Goal: Task Accomplishment & Management: Manage account settings

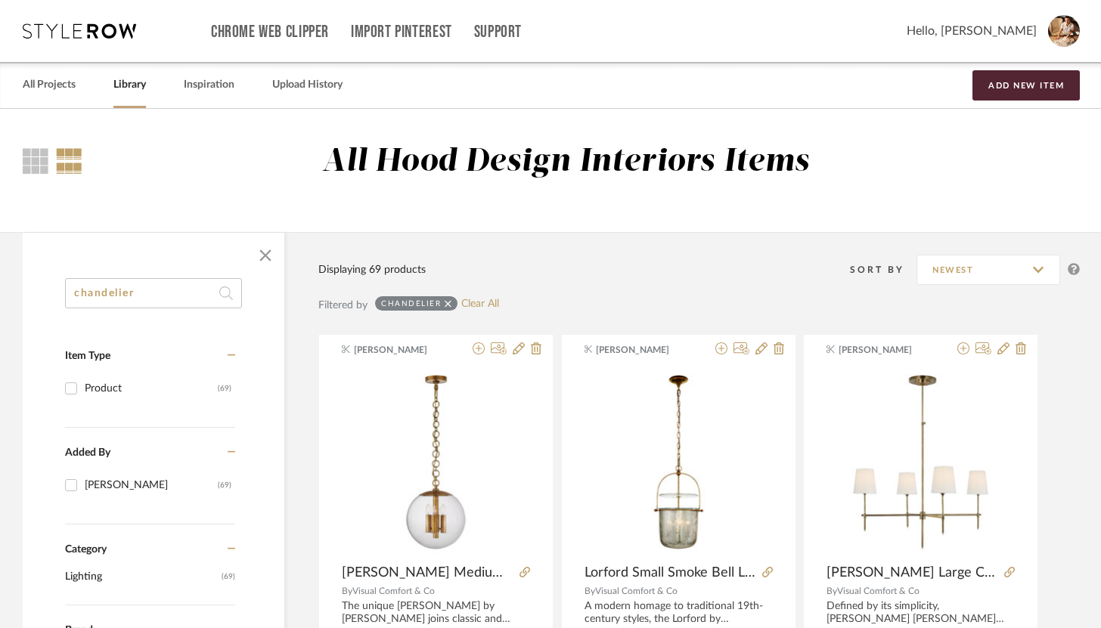
drag, startPoint x: 164, startPoint y: 287, endPoint x: 144, endPoint y: 296, distance: 21.7
click at [144, 296] on input "chandelier" at bounding box center [153, 293] width 177 height 30
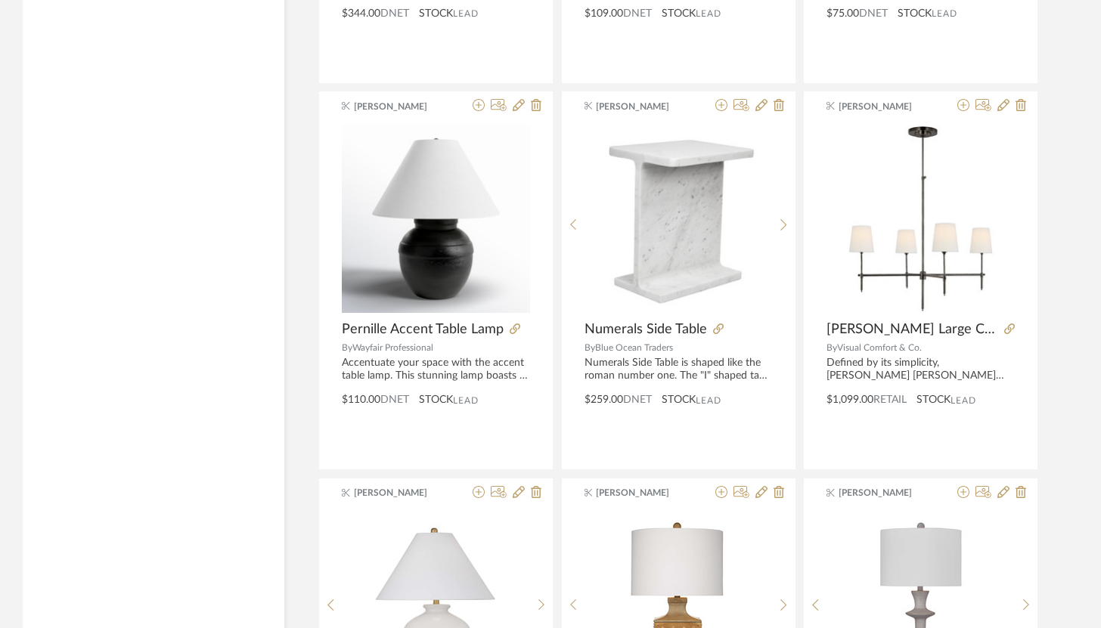
scroll to position [1800, 0]
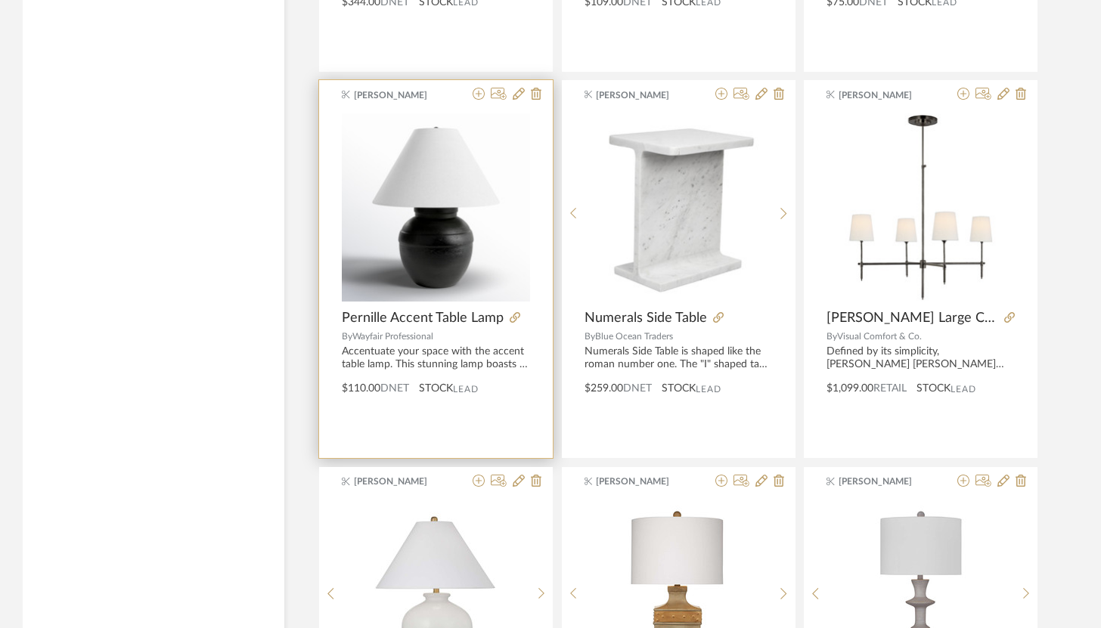
click at [449, 320] on span "Pernille Accent Table Lamp" at bounding box center [423, 318] width 162 height 17
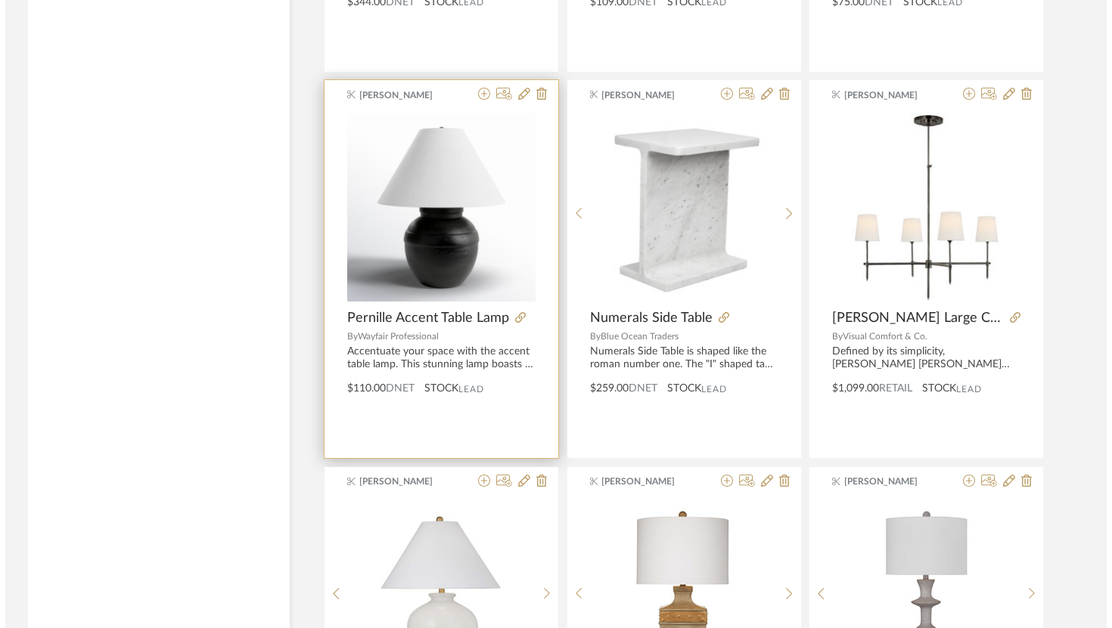
scroll to position [0, 0]
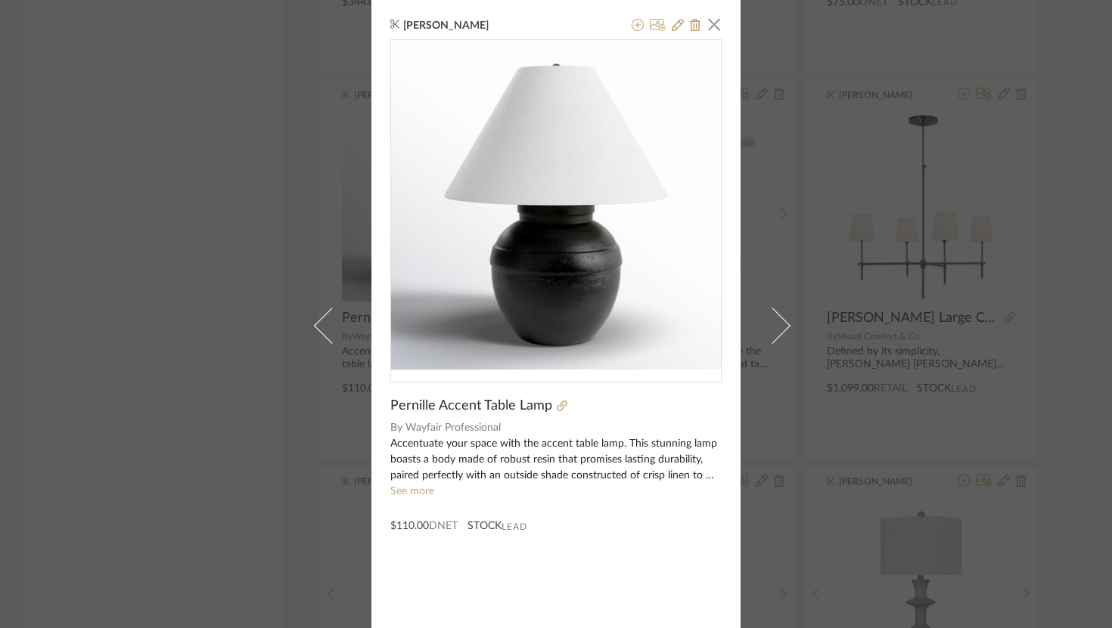
click at [256, 237] on div "[PERSON_NAME] × Pernille Accent Table Lamp By Wayfair Professional Accentuate y…" at bounding box center [556, 314] width 1112 height 628
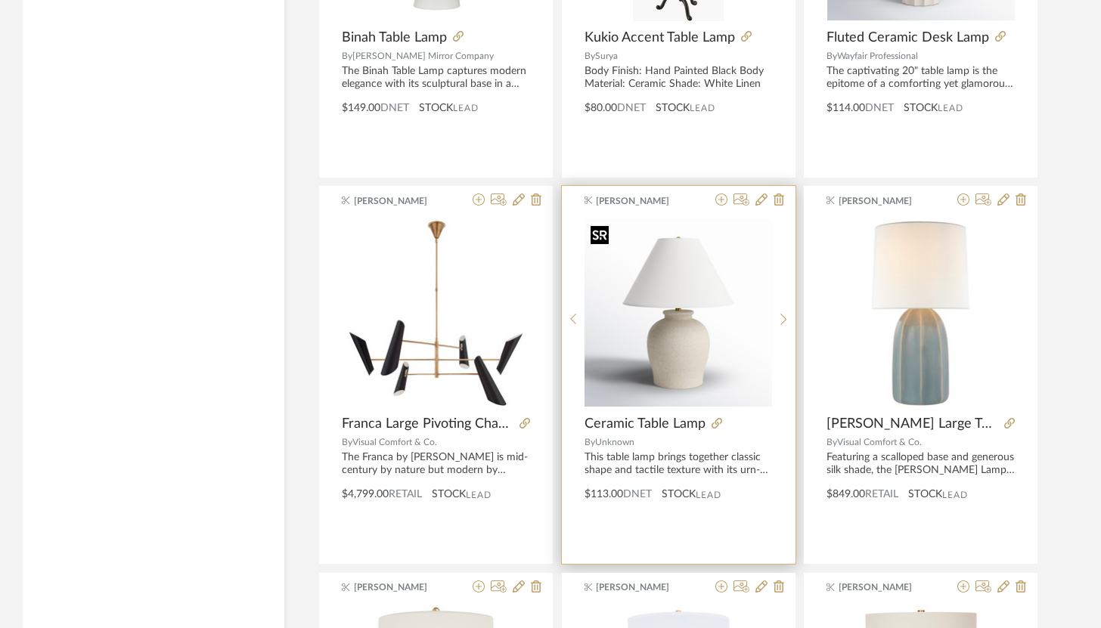
scroll to position [3304, 0]
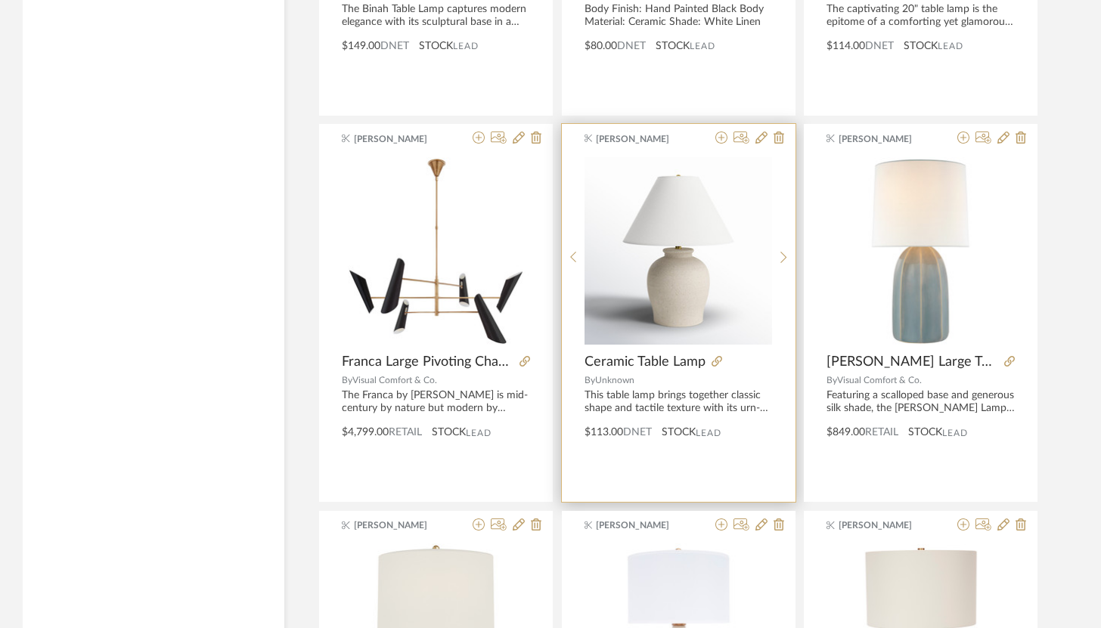
click at [677, 366] on span "Ceramic Table Lamp" at bounding box center [644, 362] width 121 height 17
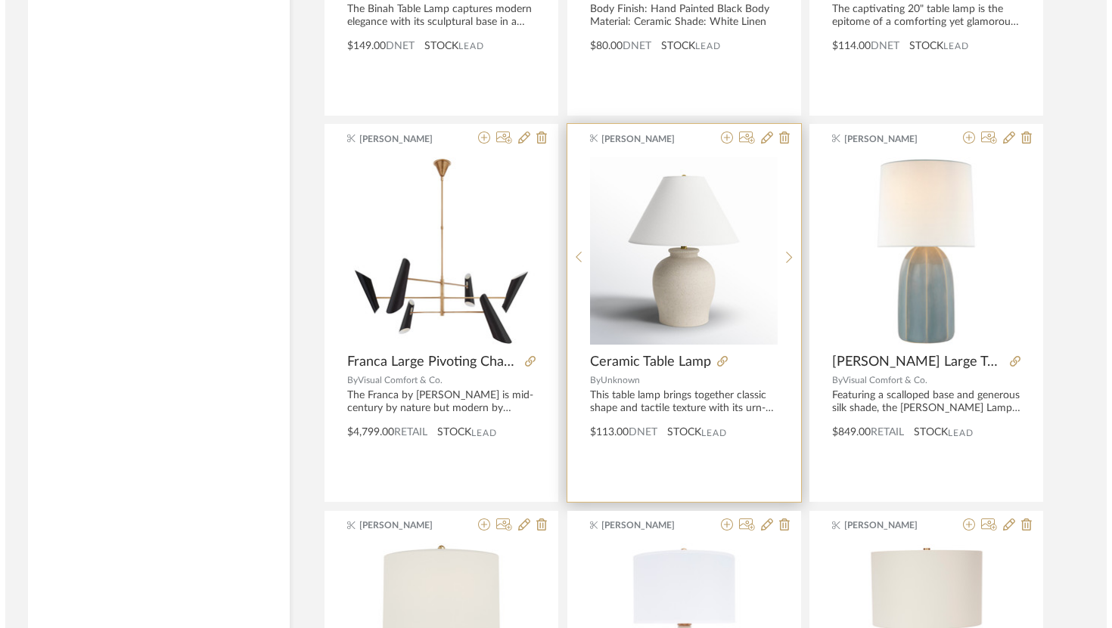
scroll to position [0, 0]
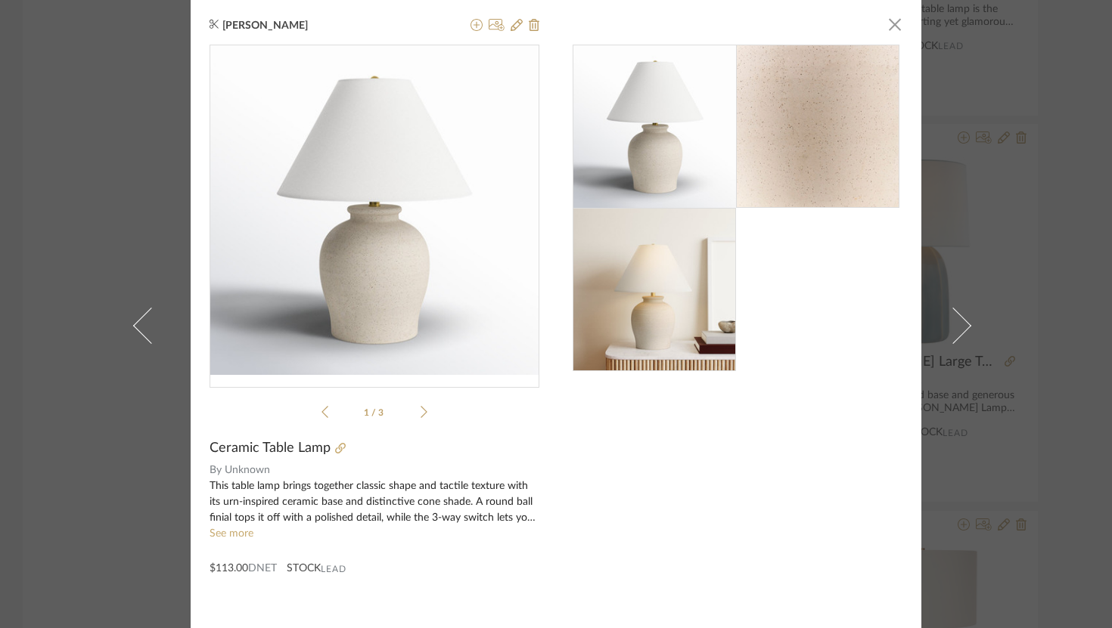
click at [912, 185] on div "[PERSON_NAME] × 1 / 3 Ceramic Table Lamp By Unknown This table lamp brings toge…" at bounding box center [556, 325] width 730 height 651
click at [891, 25] on span "button" at bounding box center [894, 24] width 30 height 30
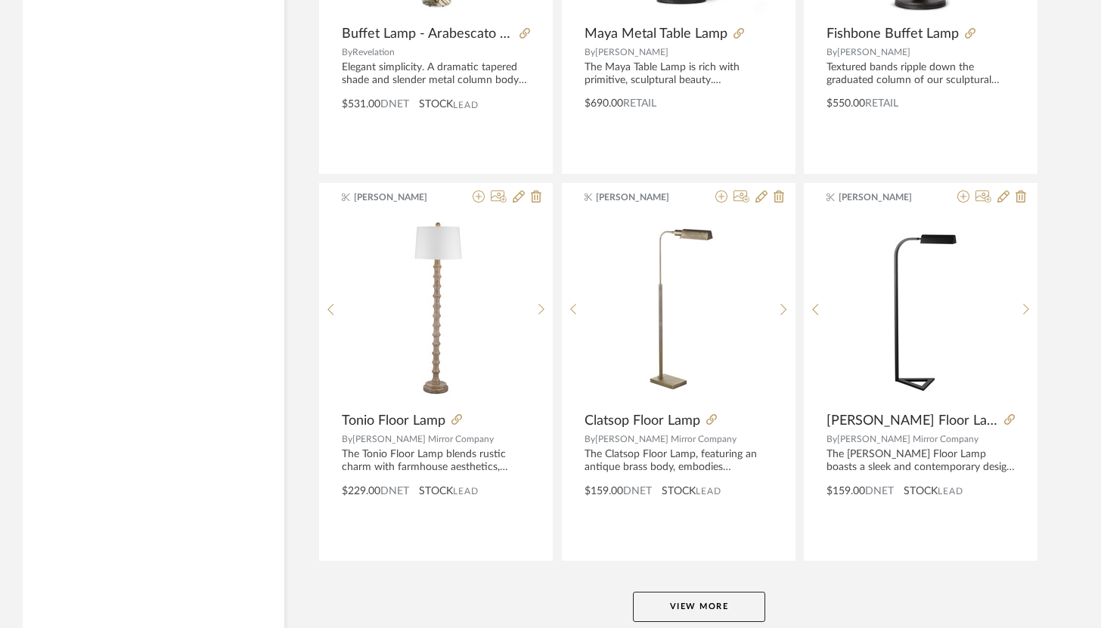
scroll to position [4498, 0]
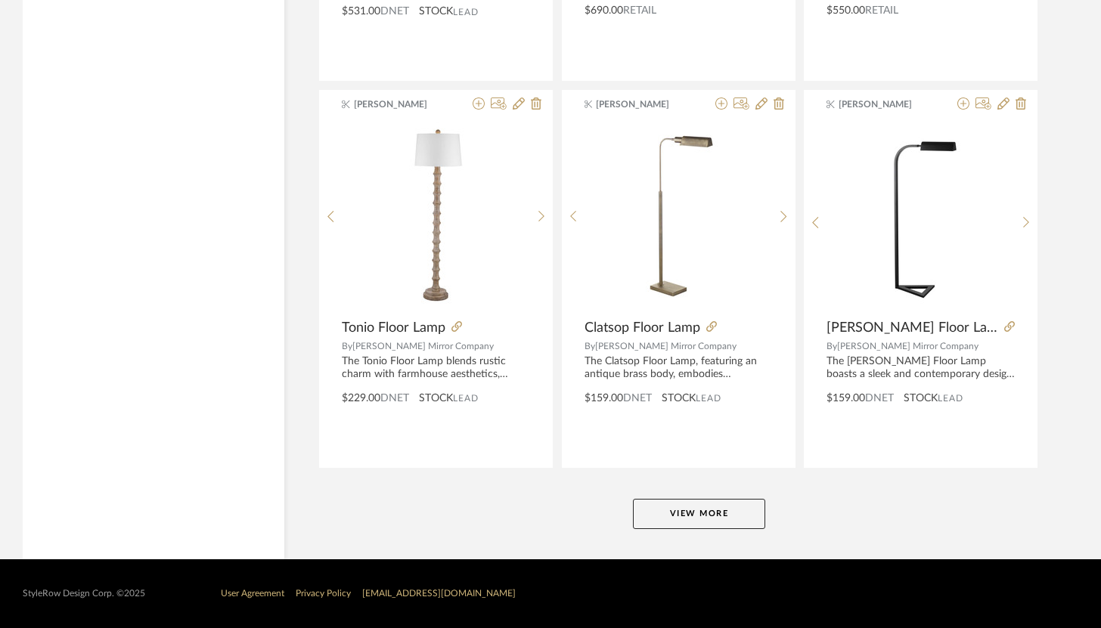
click at [703, 509] on button "View More" at bounding box center [699, 514] width 132 height 30
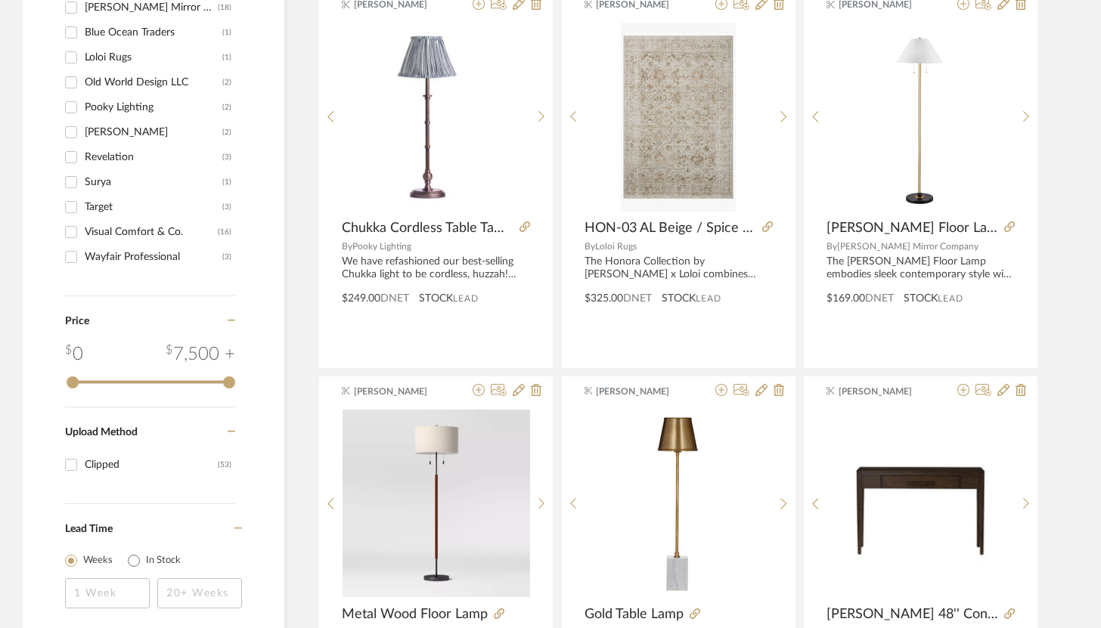
scroll to position [0, 0]
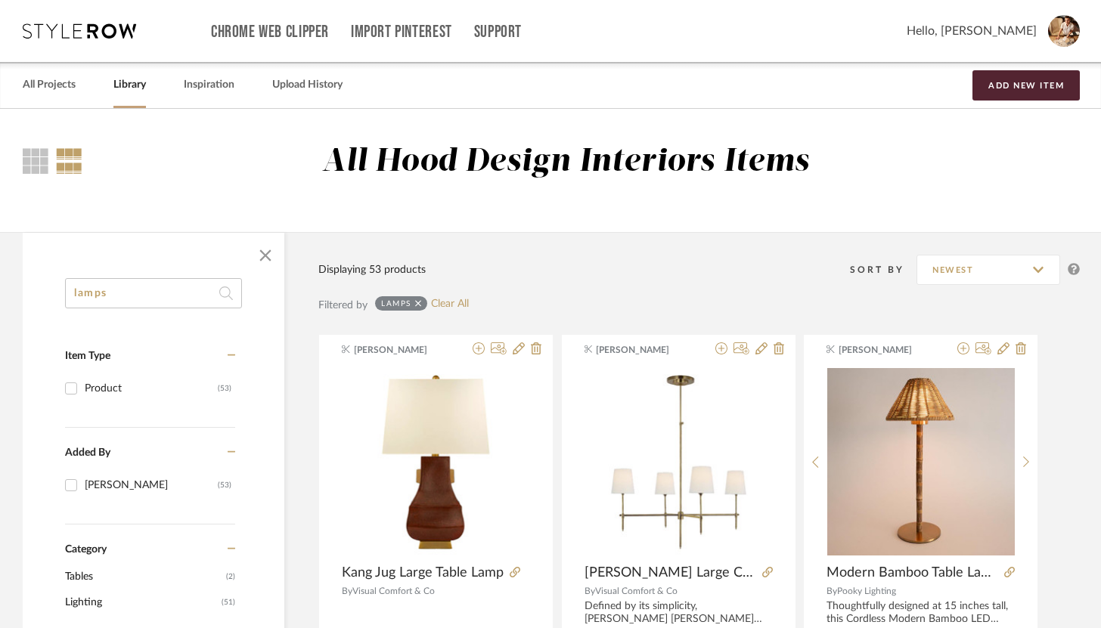
drag, startPoint x: 169, startPoint y: 293, endPoint x: 65, endPoint y: 290, distance: 103.6
click at [65, 290] on input "lamps" at bounding box center [153, 293] width 177 height 30
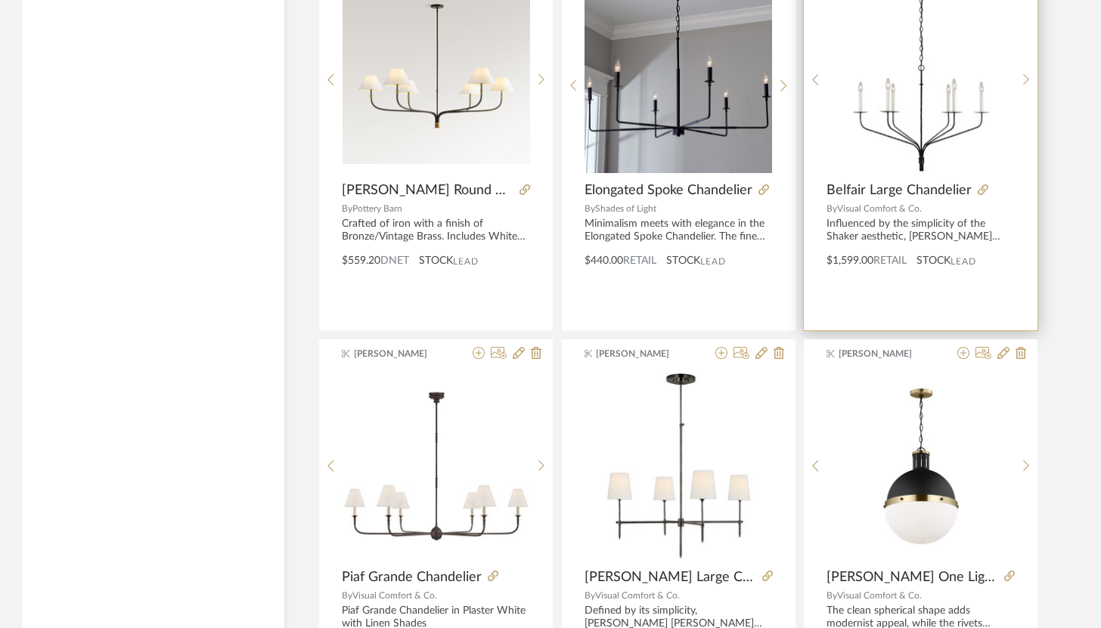
scroll to position [2696, 0]
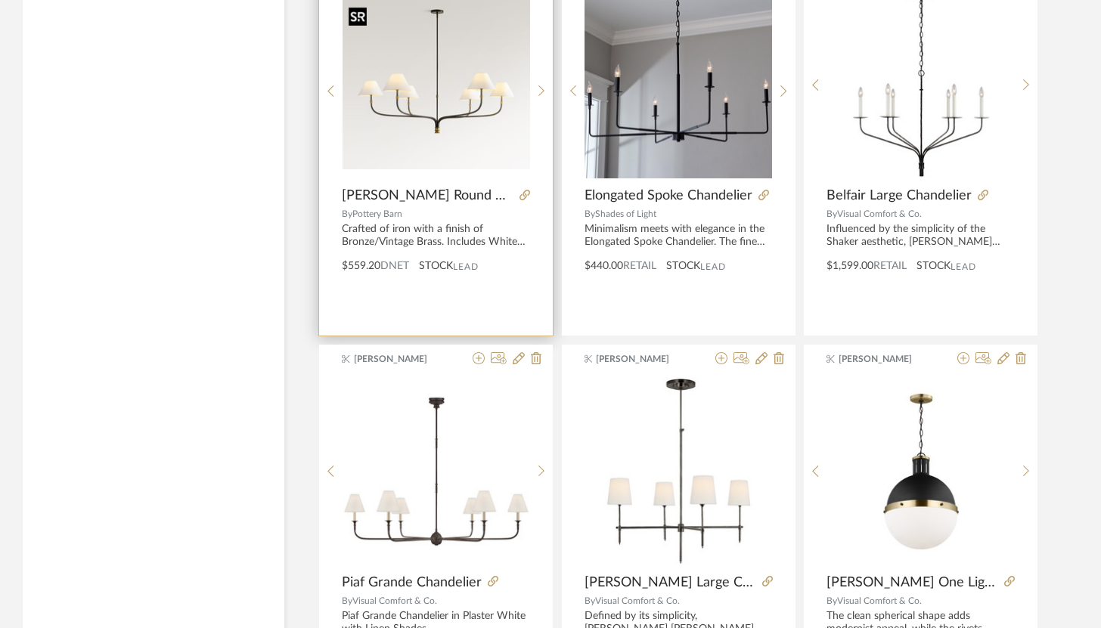
type input "chand"
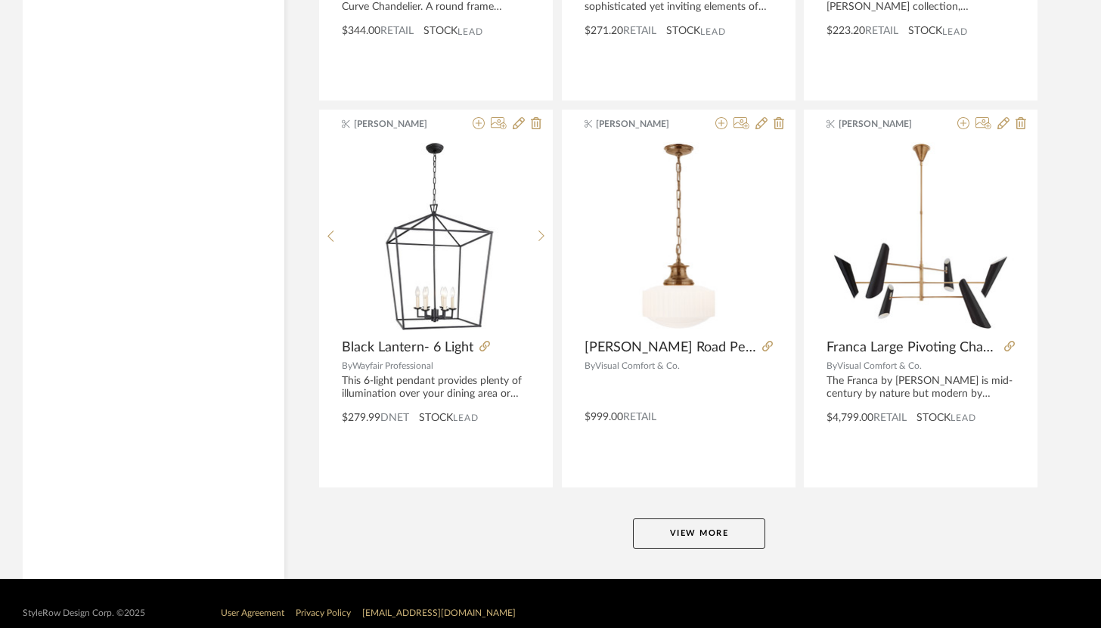
scroll to position [4476, 0]
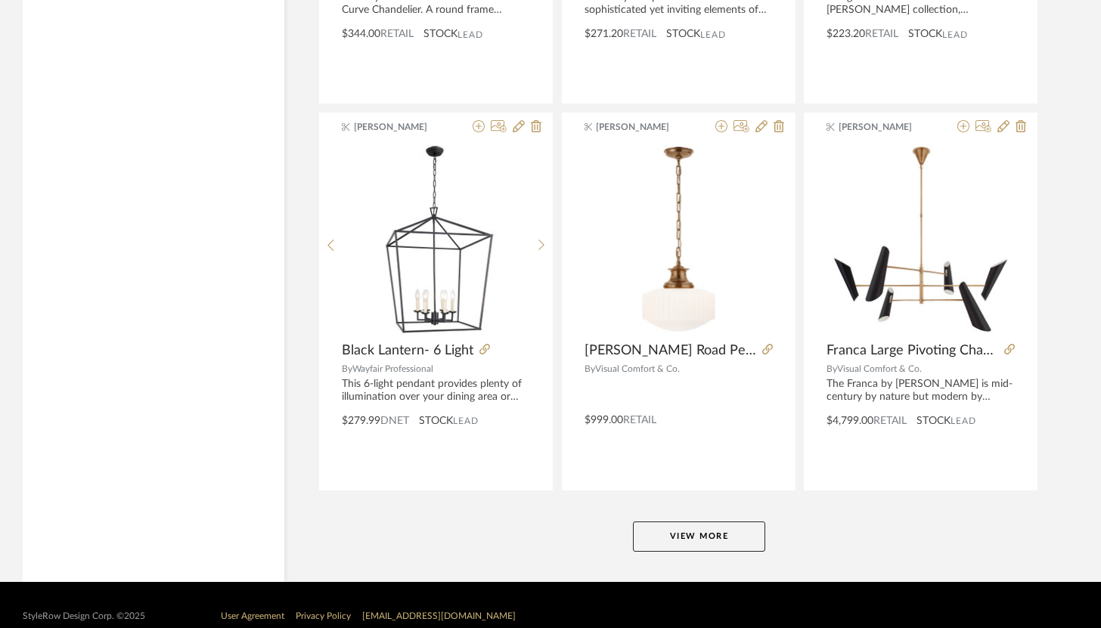
click at [689, 541] on button "View More" at bounding box center [699, 537] width 132 height 30
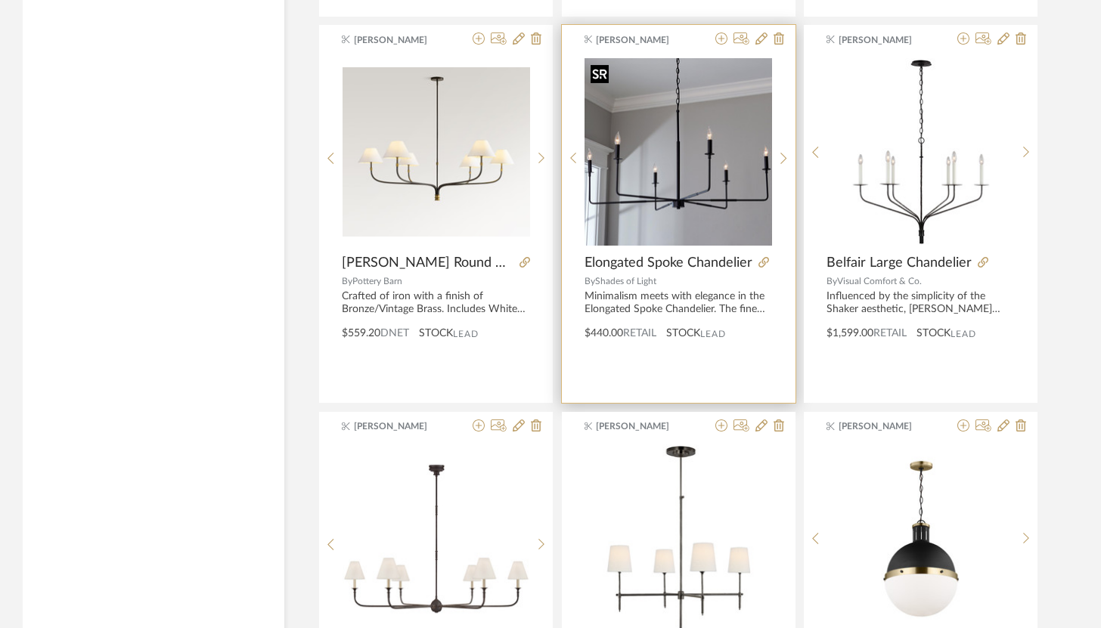
scroll to position [2625, 0]
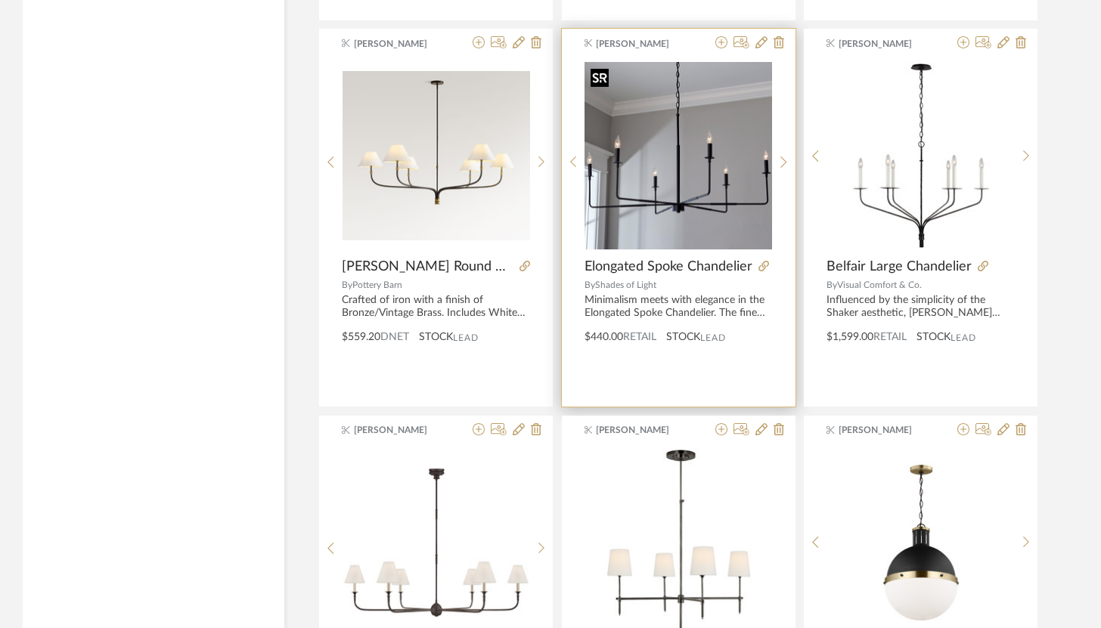
click at [691, 147] on img "0" at bounding box center [678, 156] width 188 height 188
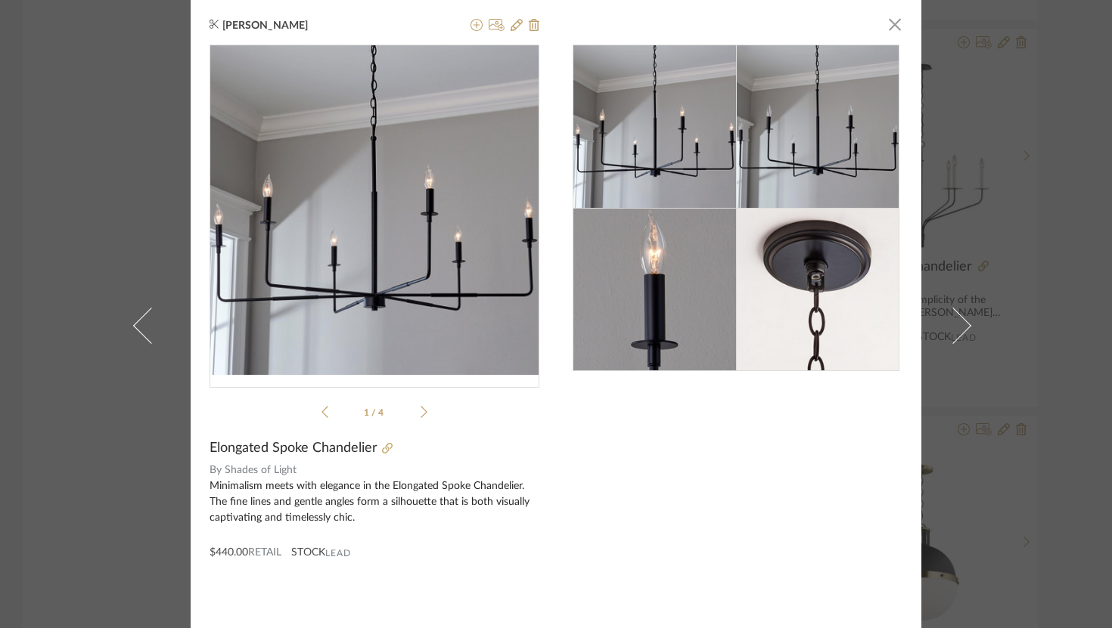
scroll to position [23, 0]
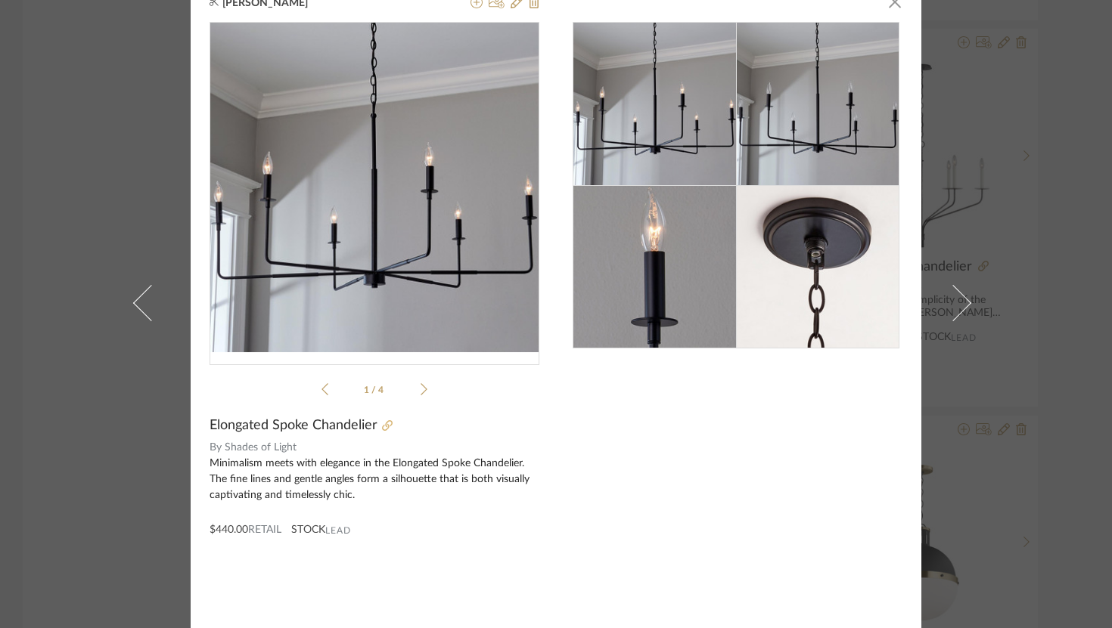
click at [384, 425] on icon at bounding box center [387, 425] width 11 height 11
click at [893, 6] on span "button" at bounding box center [894, 1] width 30 height 30
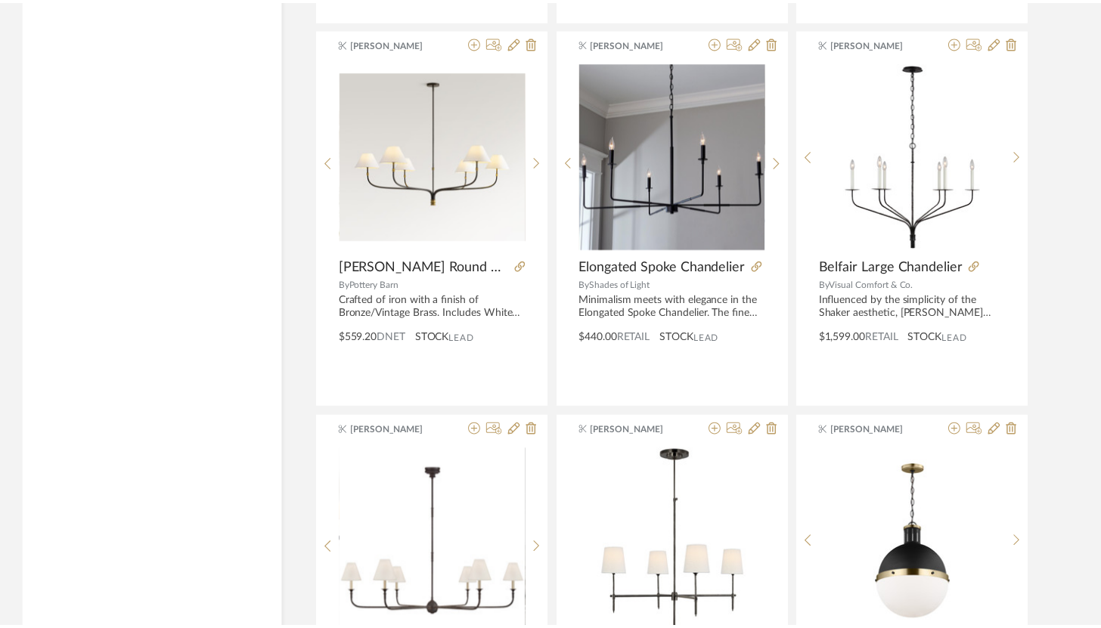
scroll to position [2625, 0]
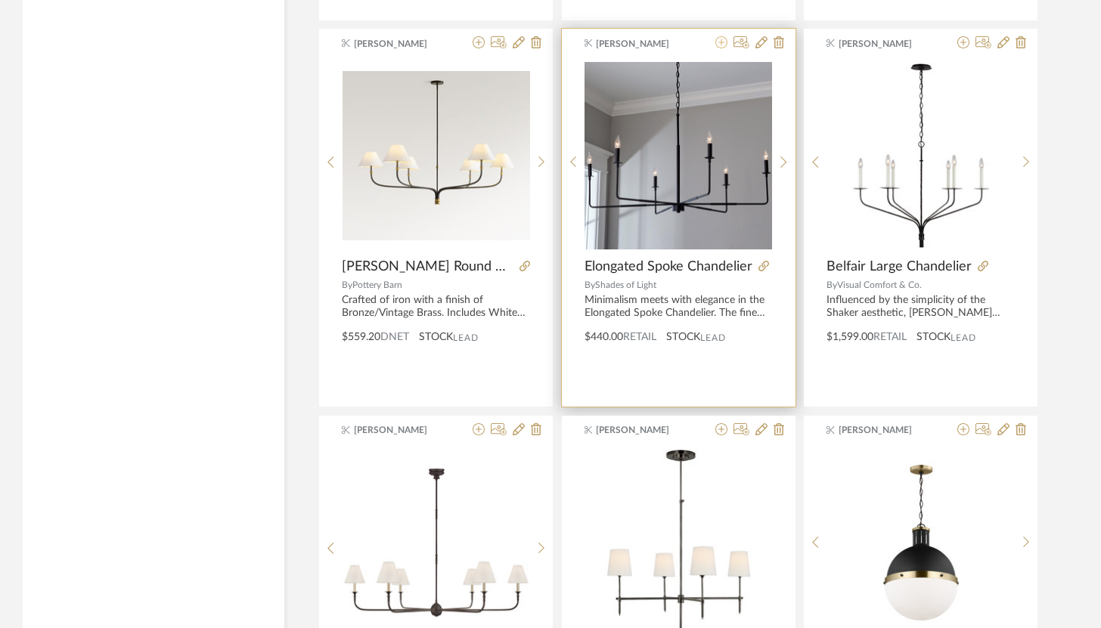
click at [722, 42] on icon at bounding box center [721, 42] width 12 height 12
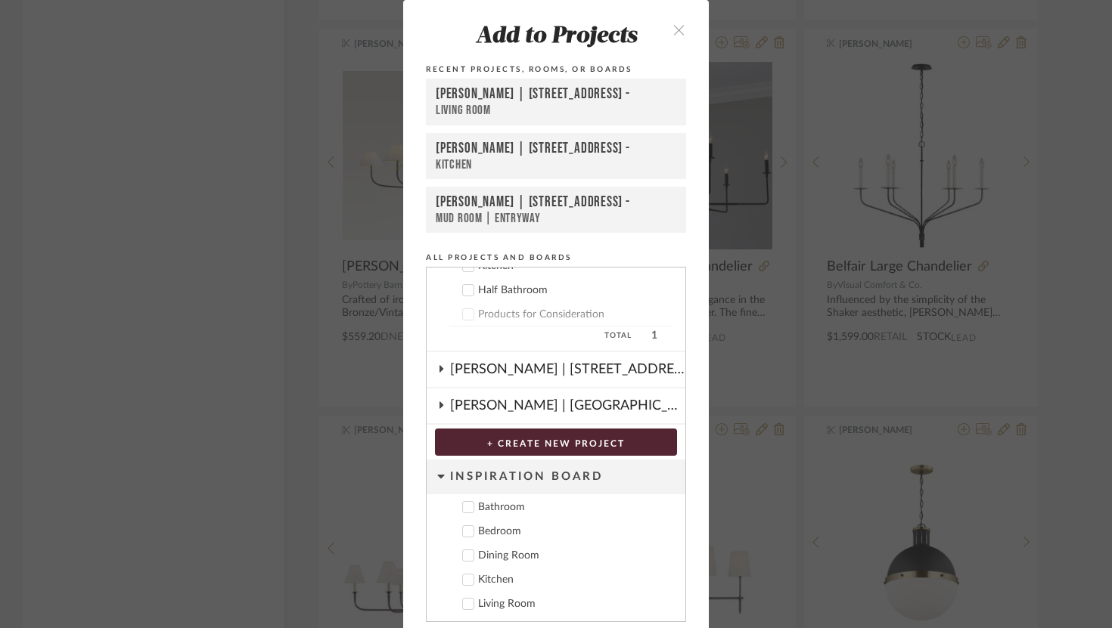
scroll to position [54, 0]
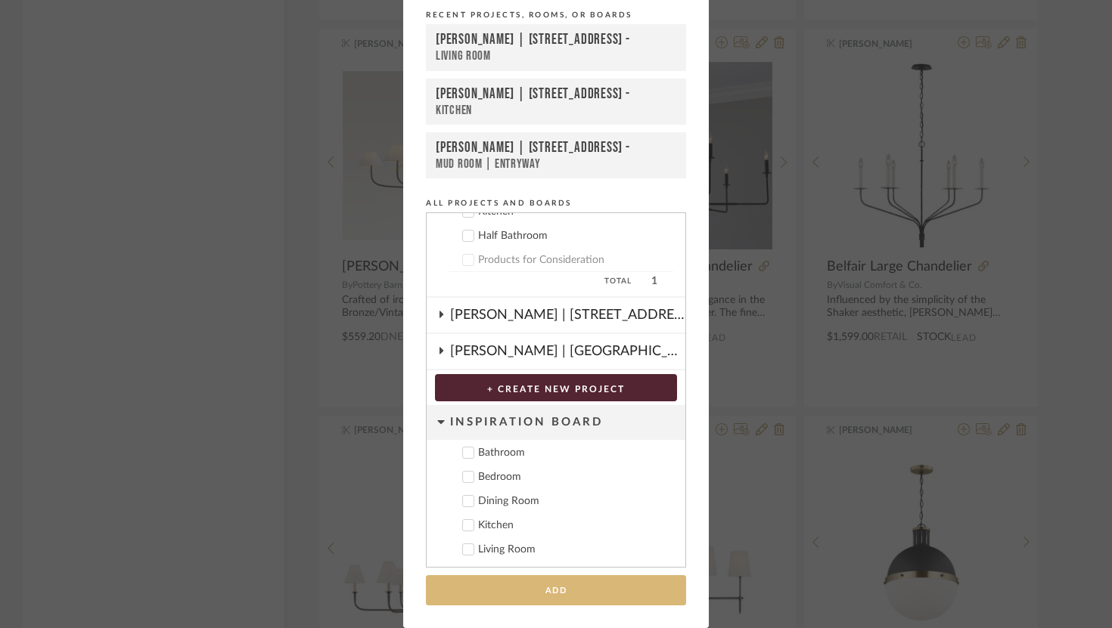
click at [546, 596] on button "Add" at bounding box center [556, 590] width 260 height 31
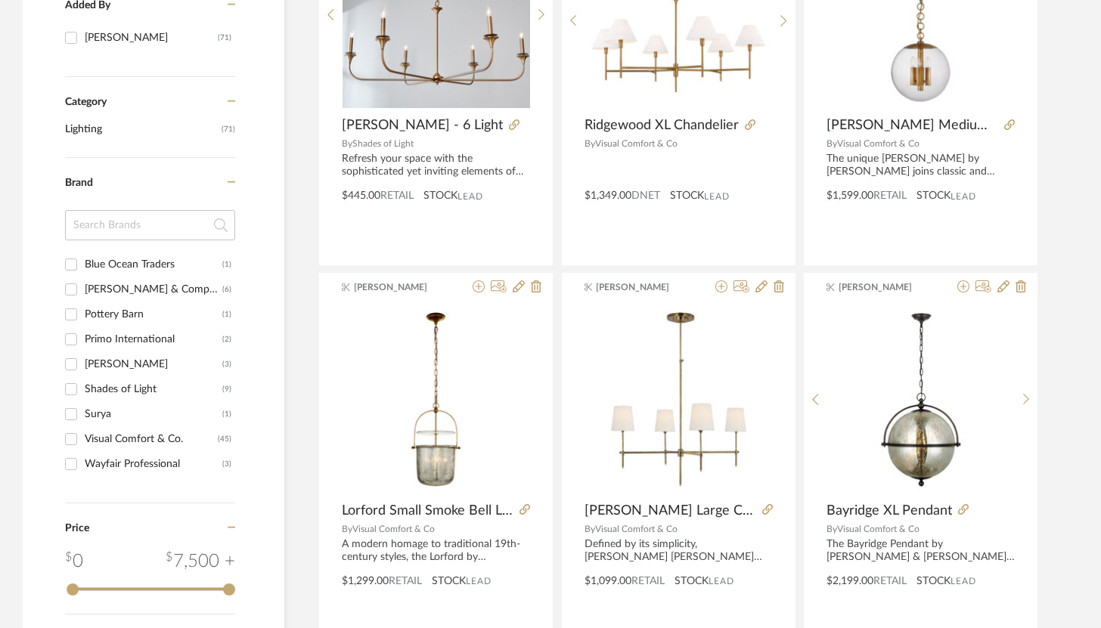
scroll to position [0, 0]
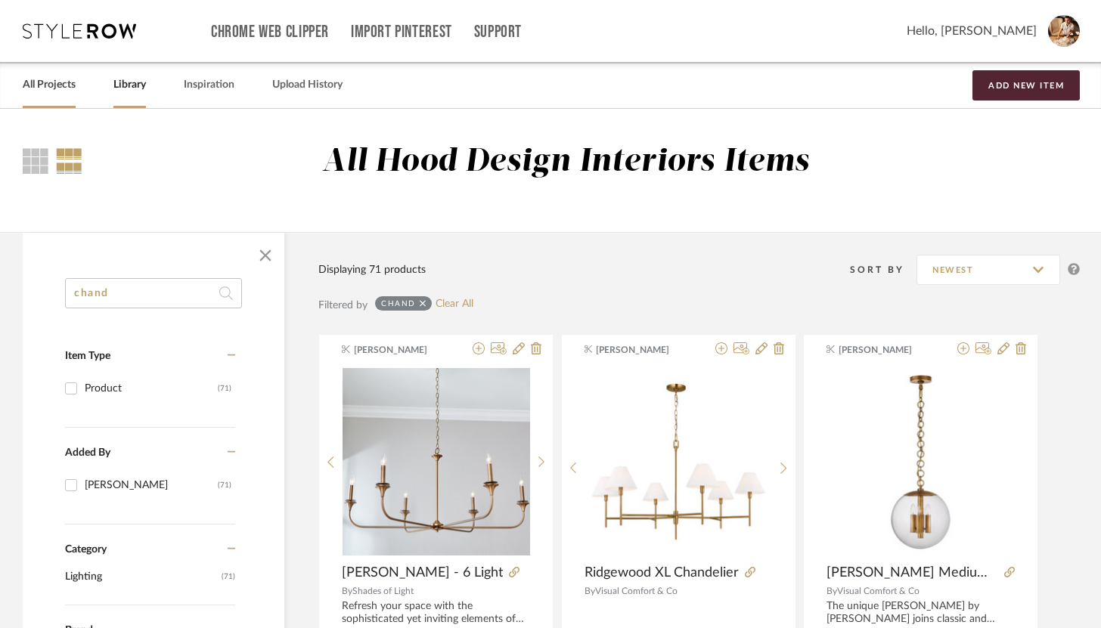
click at [65, 84] on link "All Projects" at bounding box center [49, 85] width 53 height 20
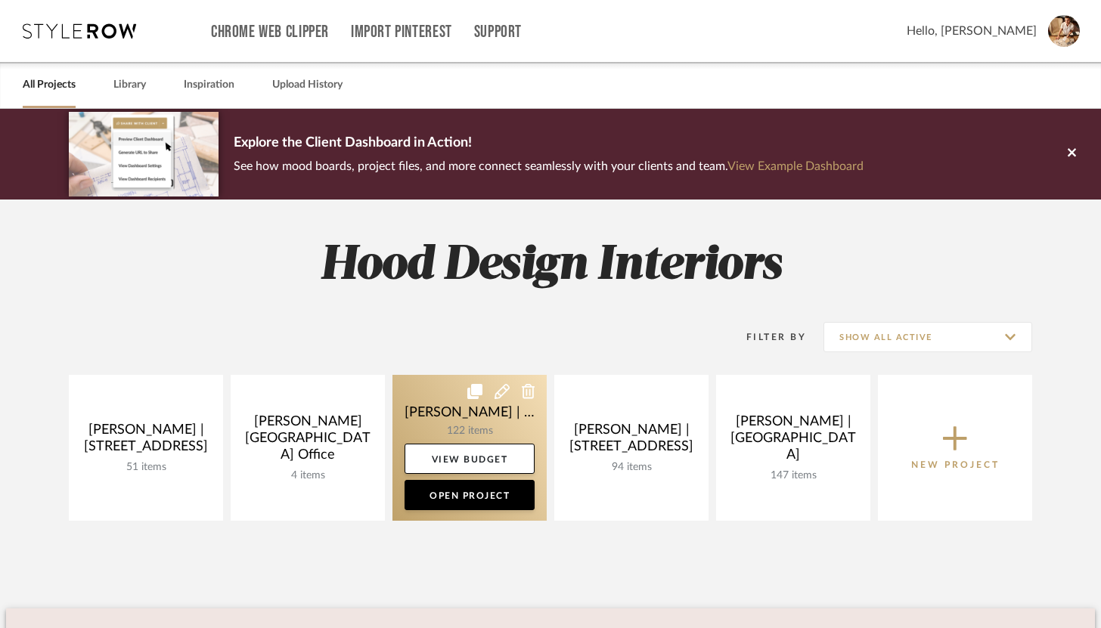
click at [432, 436] on link at bounding box center [469, 448] width 154 height 146
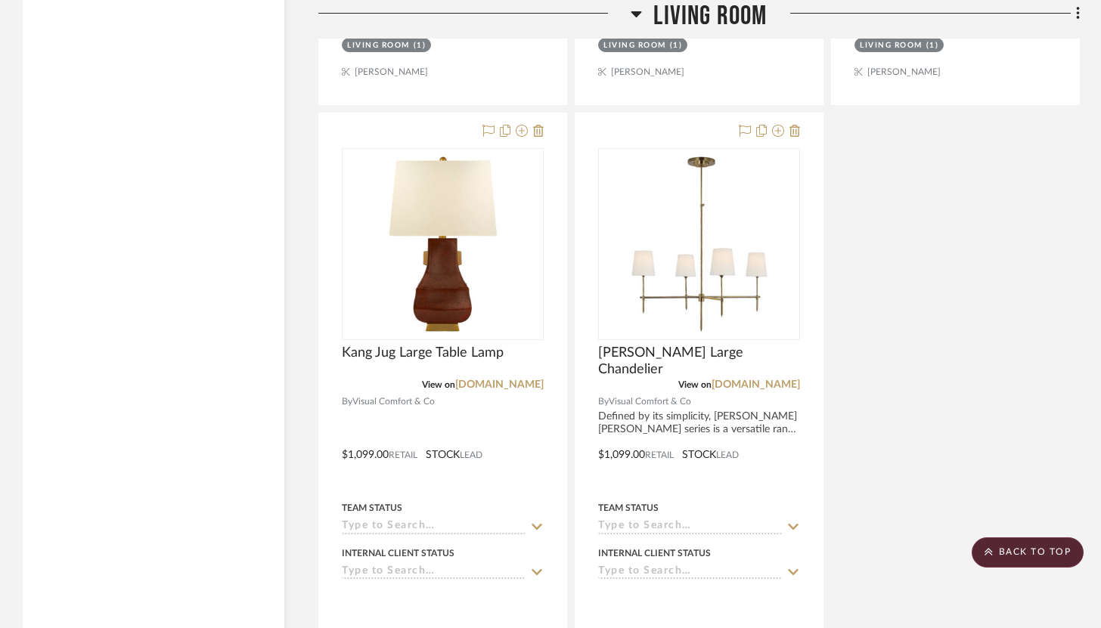
scroll to position [4599, 0]
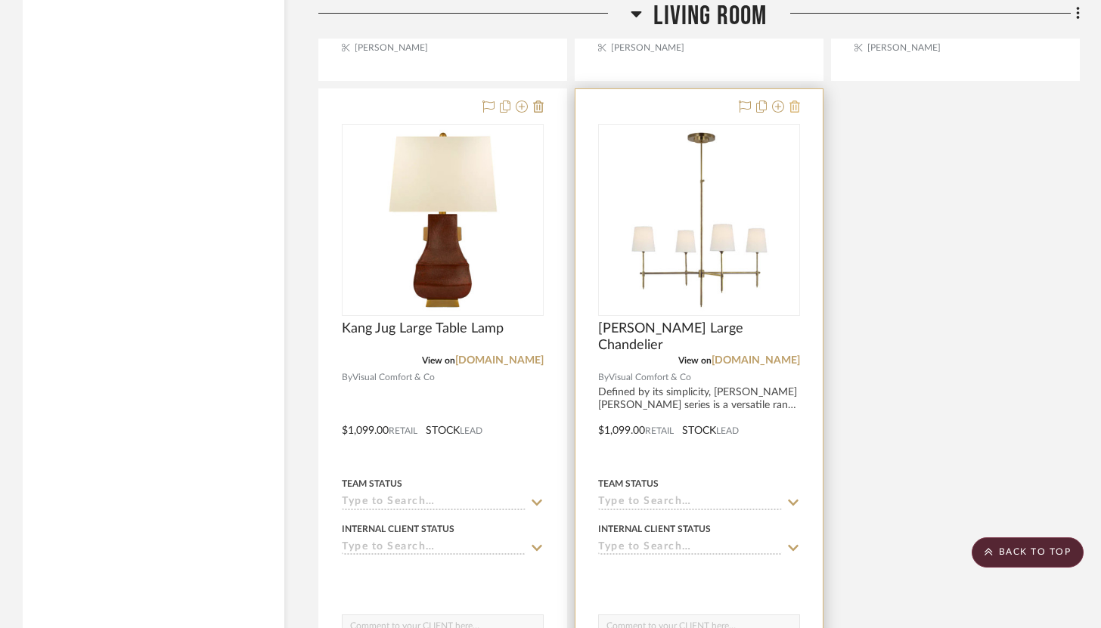
click at [798, 101] on icon at bounding box center [794, 107] width 11 height 12
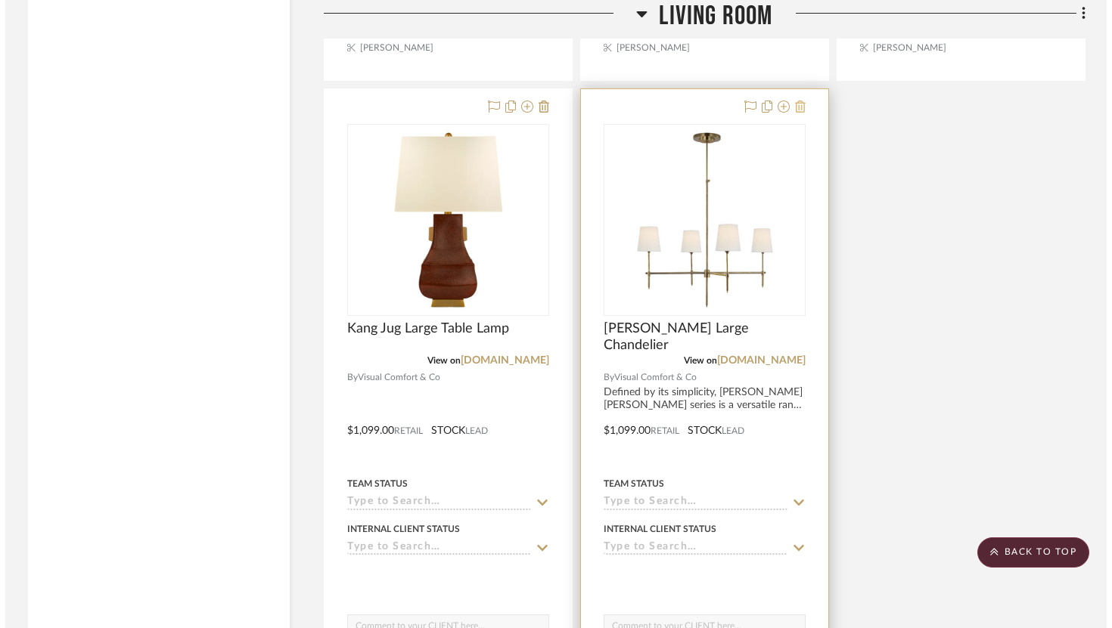
scroll to position [0, 0]
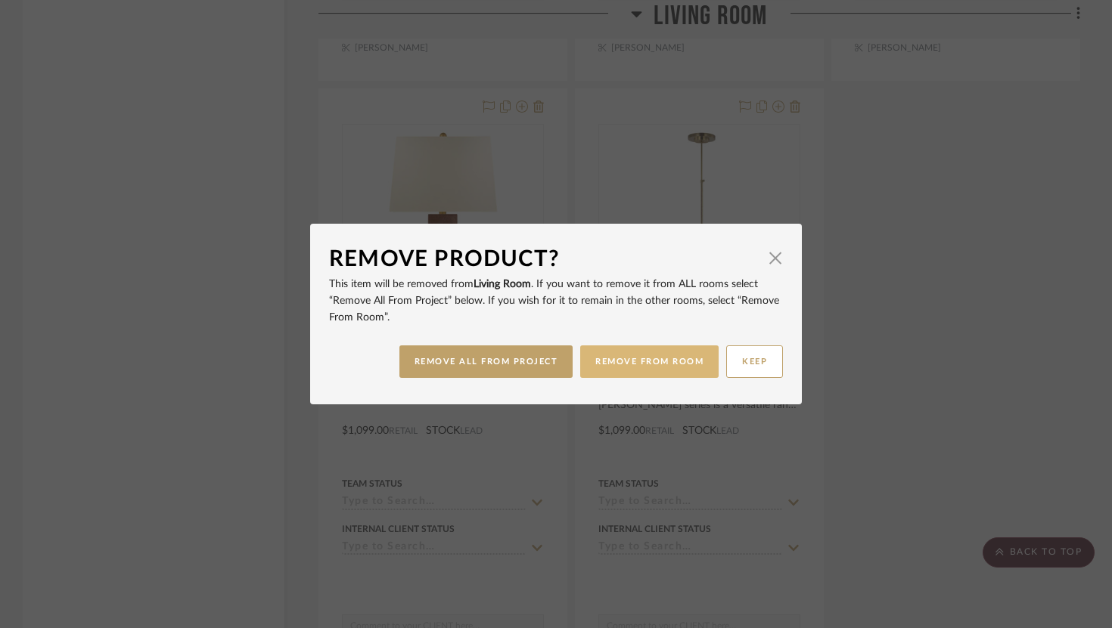
click at [655, 358] on button "REMOVE FROM ROOM" at bounding box center [649, 362] width 138 height 33
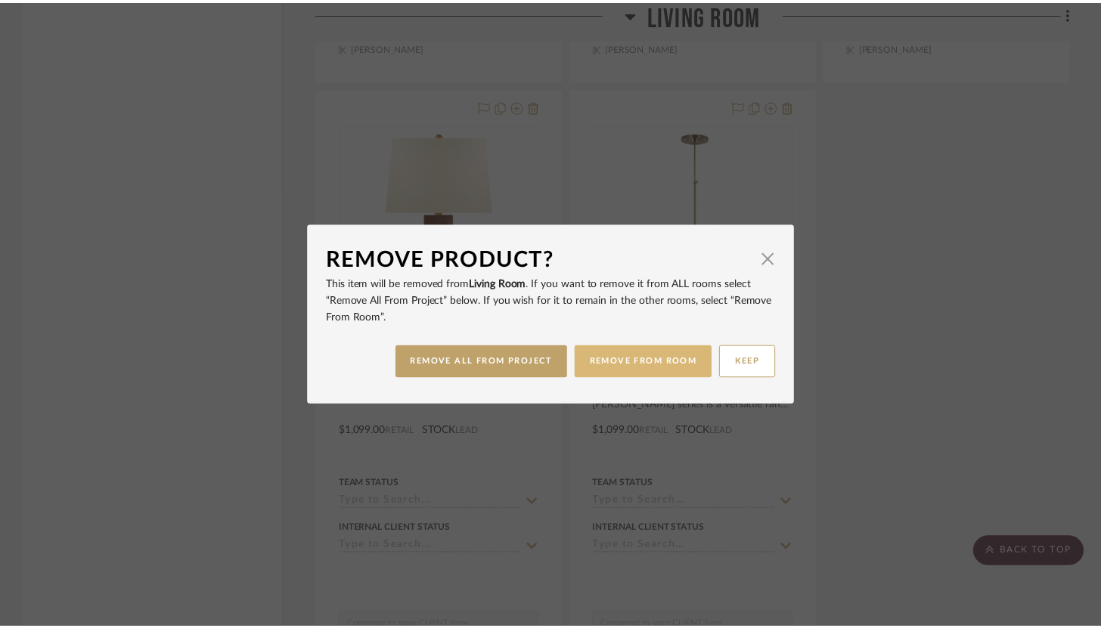
scroll to position [4599, 0]
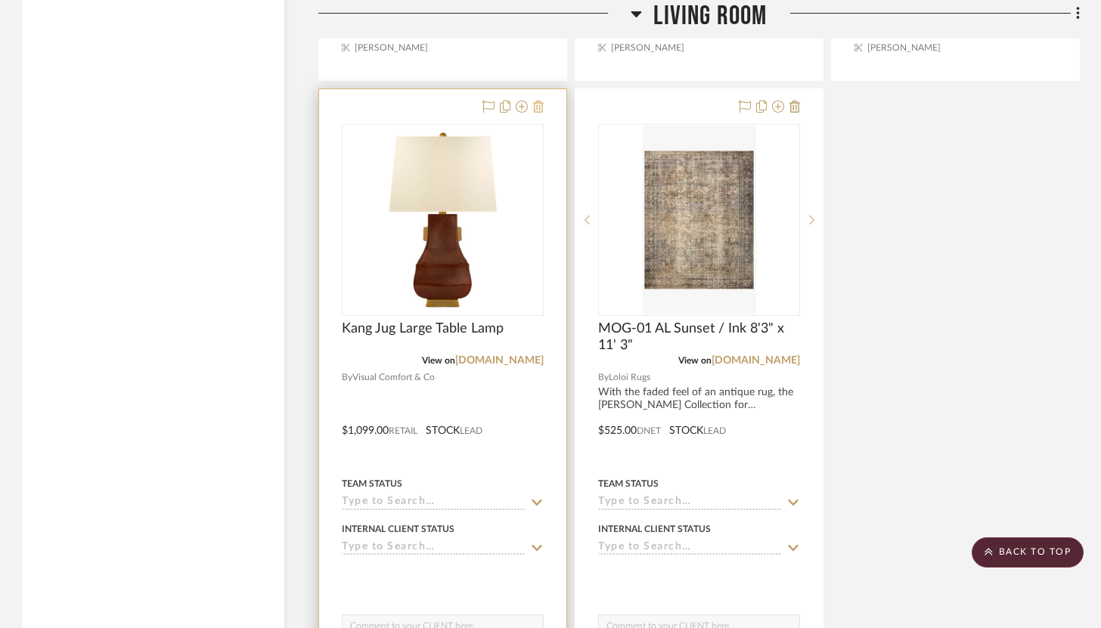
click at [543, 101] on icon at bounding box center [538, 107] width 11 height 12
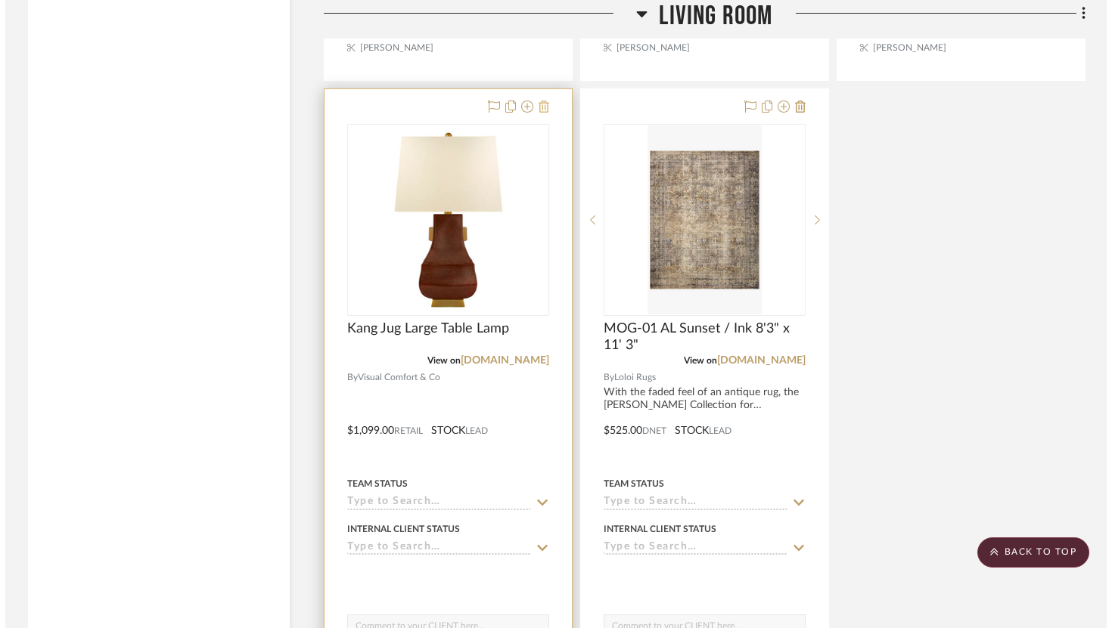
scroll to position [0, 0]
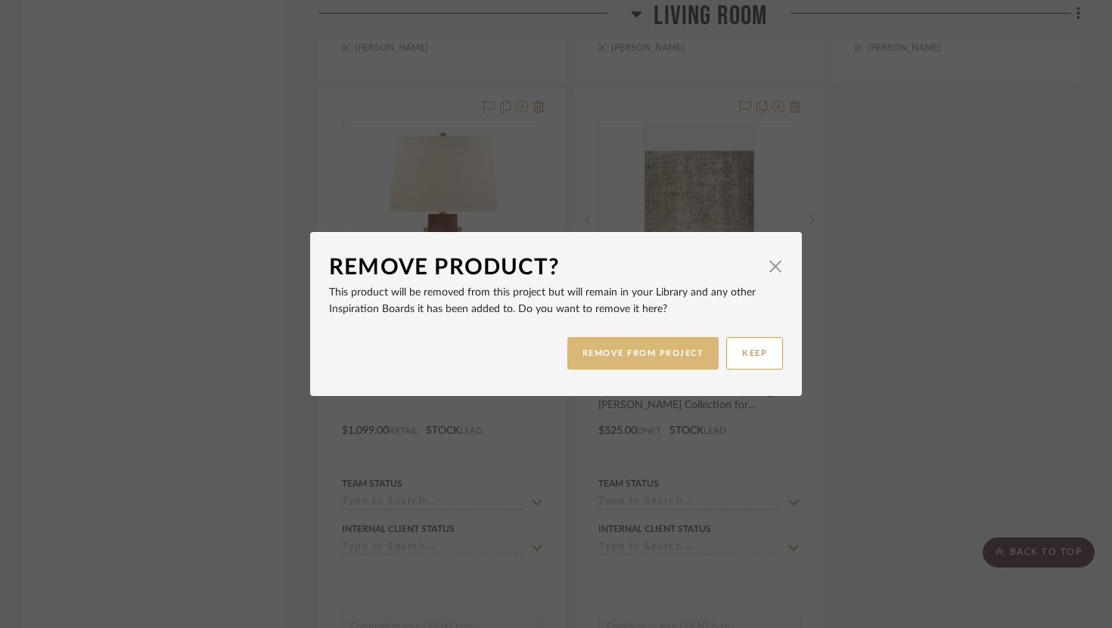
click at [631, 349] on button "REMOVE FROM PROJECT" at bounding box center [643, 353] width 152 height 33
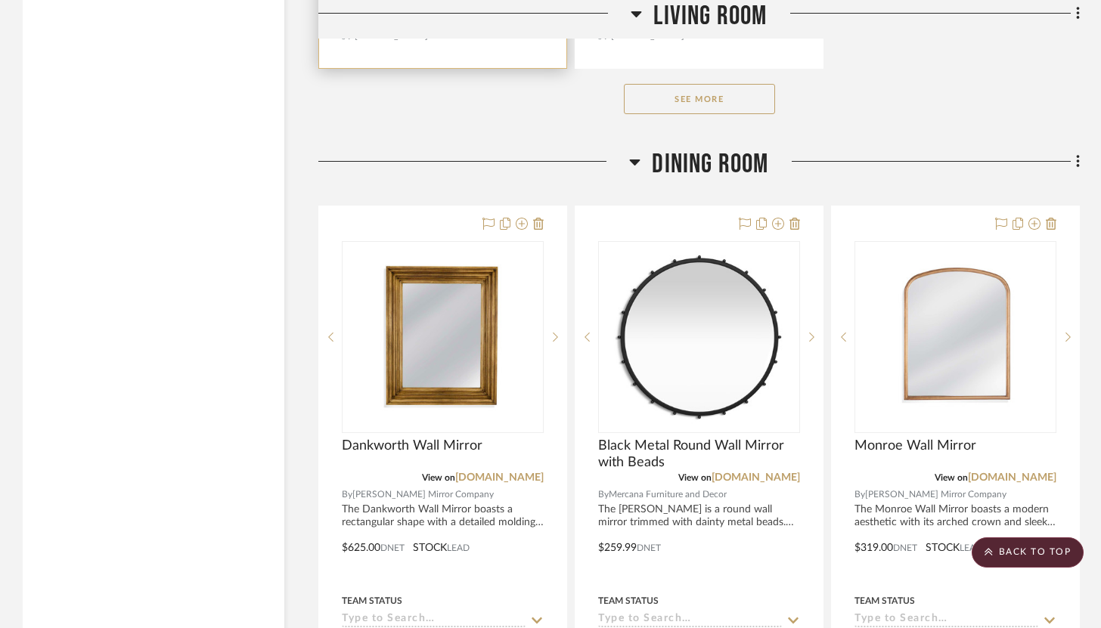
scroll to position [5283, 0]
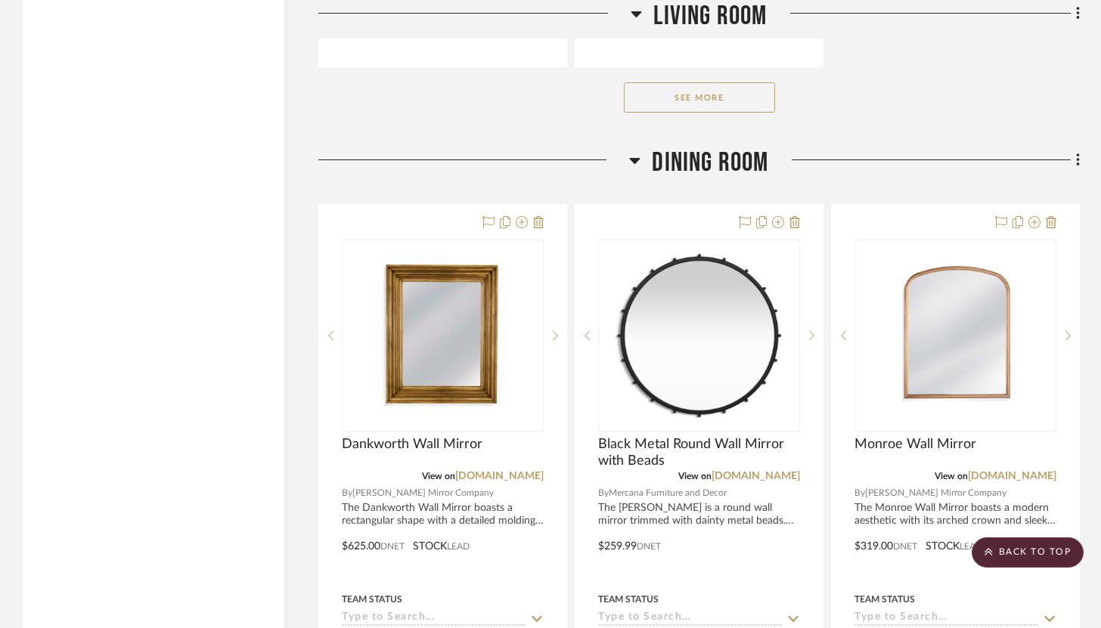
click at [732, 82] on button "See More" at bounding box center [699, 97] width 151 height 30
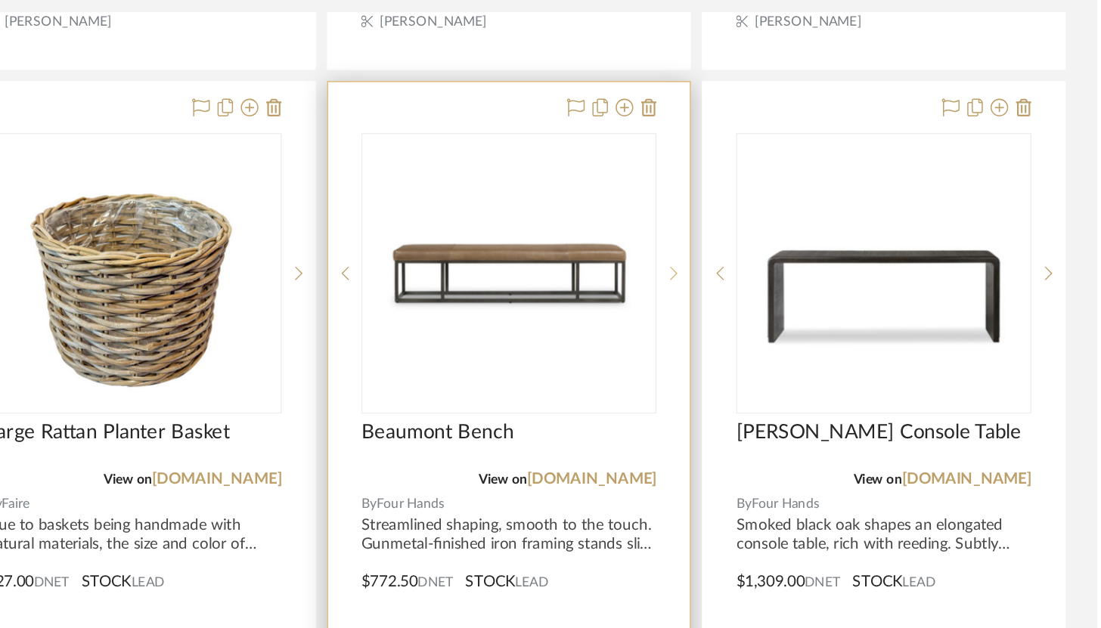
scroll to position [6611, 0]
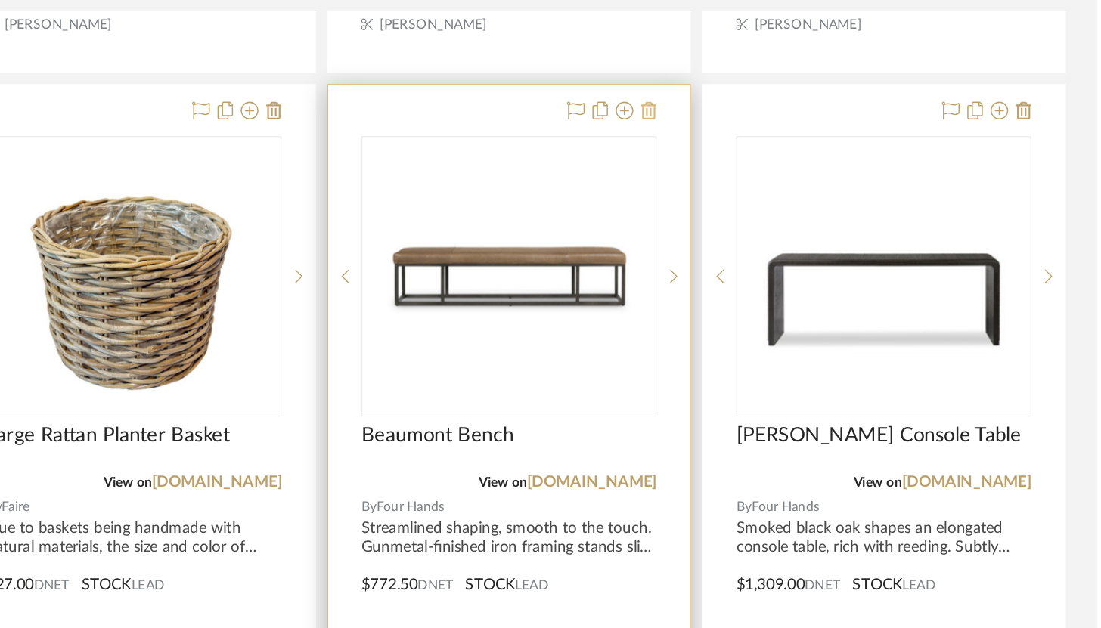
click at [799, 101] on icon at bounding box center [794, 107] width 11 height 12
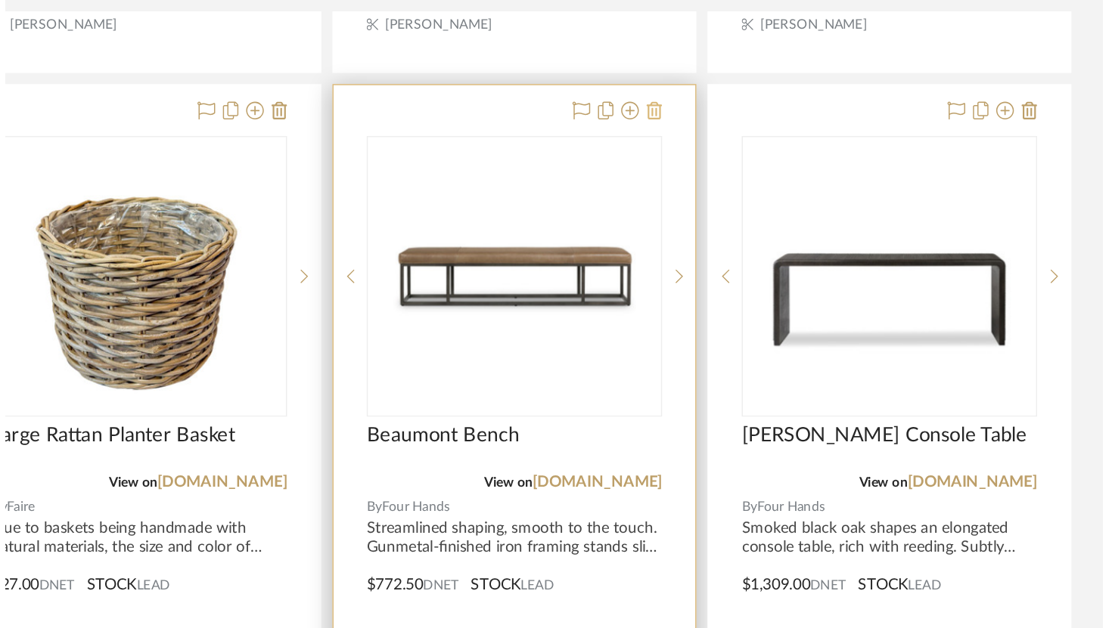
scroll to position [0, 0]
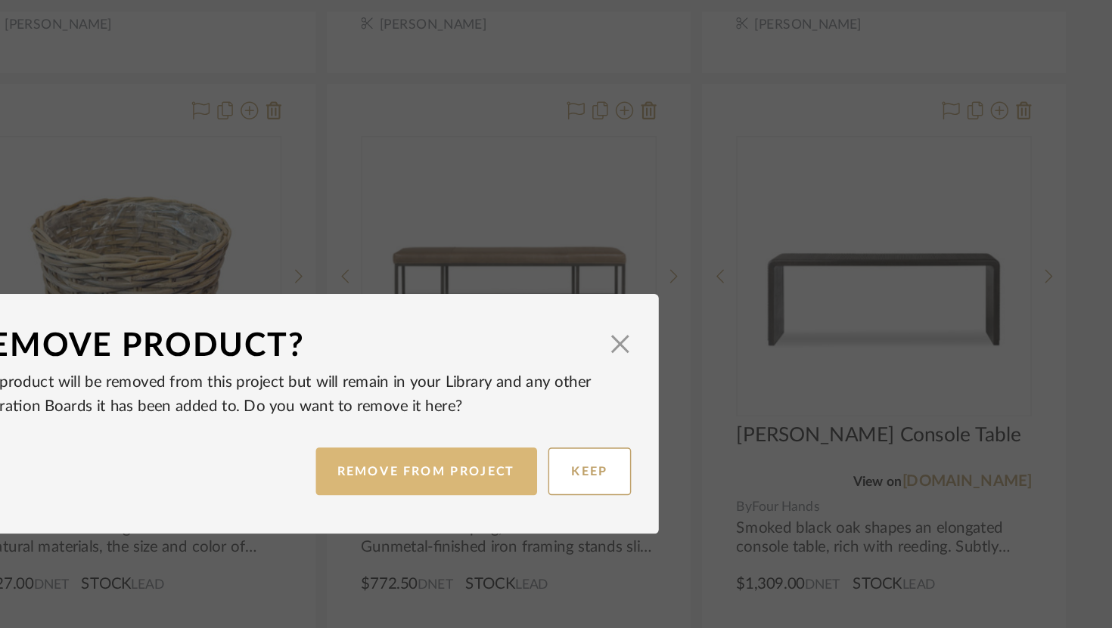
click at [673, 353] on button "REMOVE FROM PROJECT" at bounding box center [643, 353] width 152 height 33
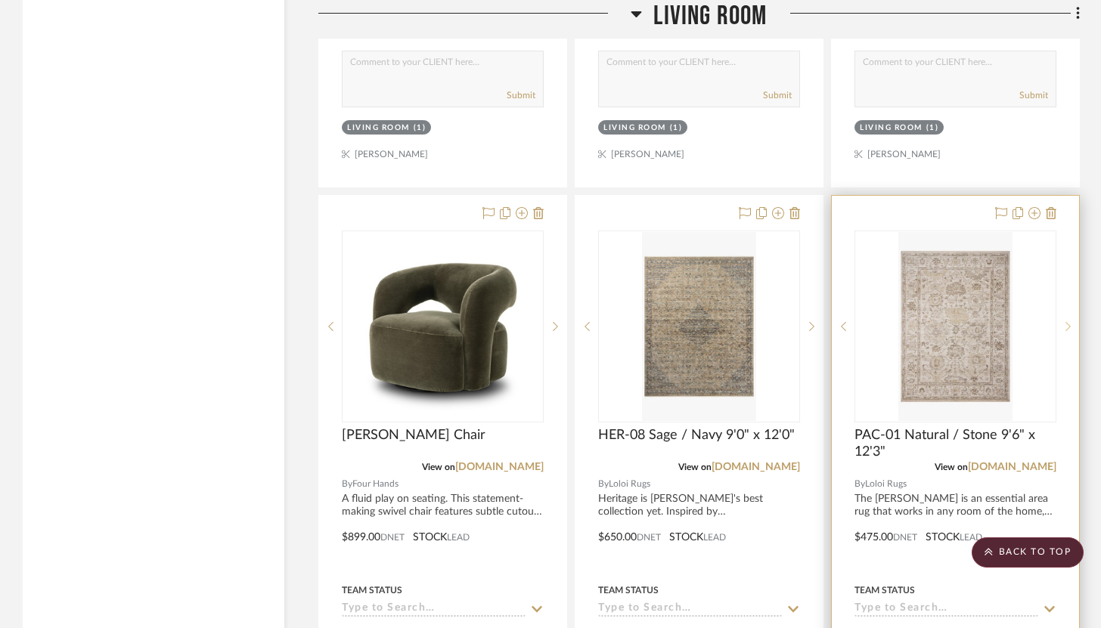
scroll to position [8516, 0]
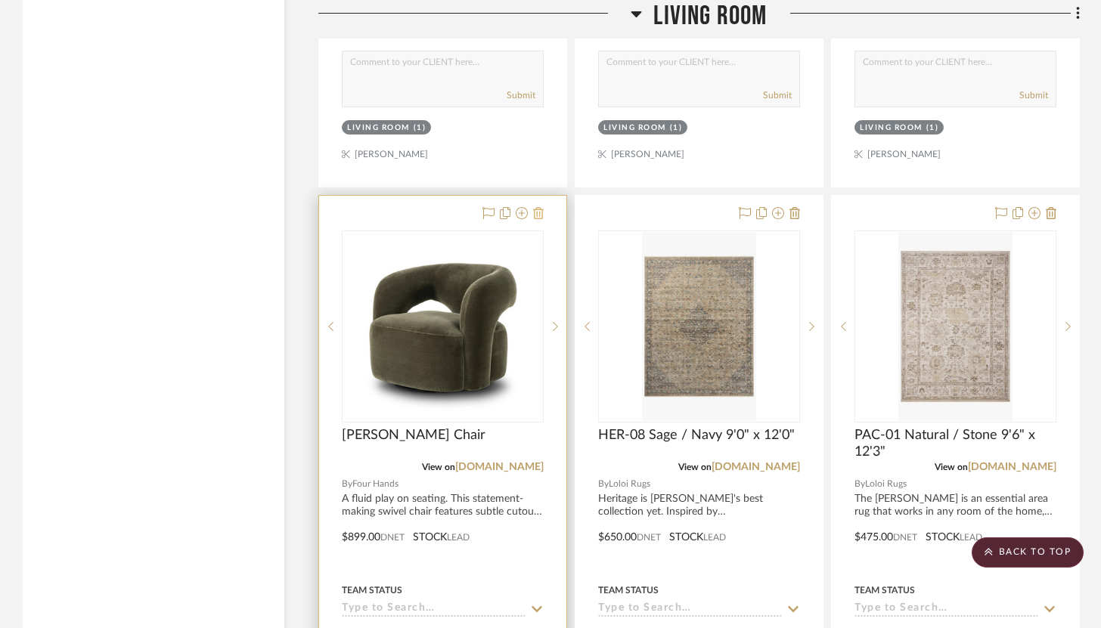
click at [535, 207] on icon at bounding box center [538, 213] width 11 height 12
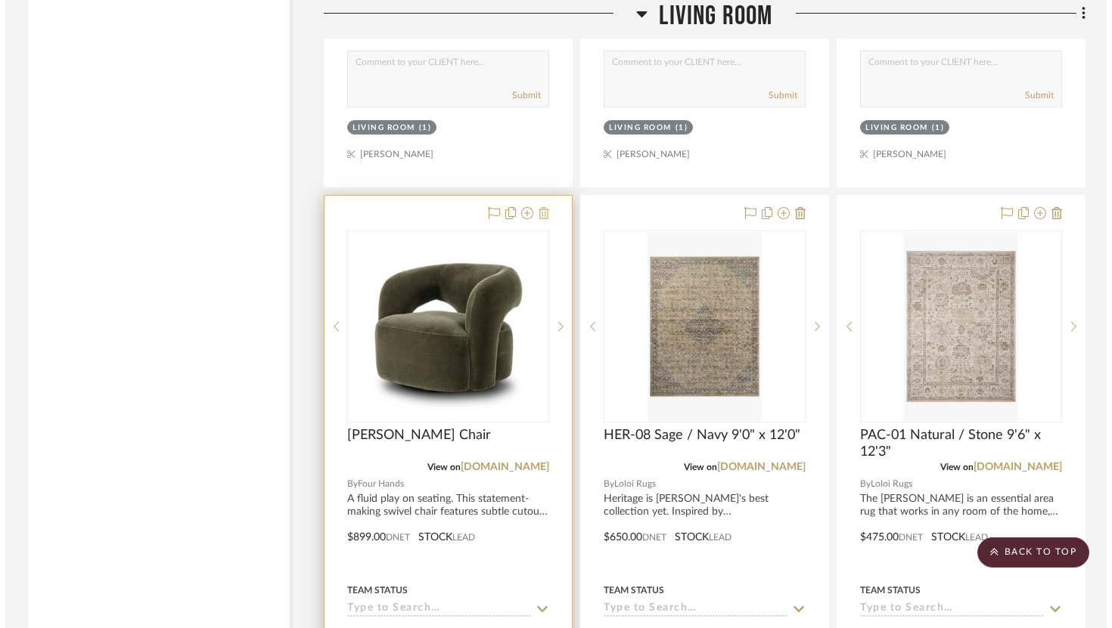
scroll to position [0, 0]
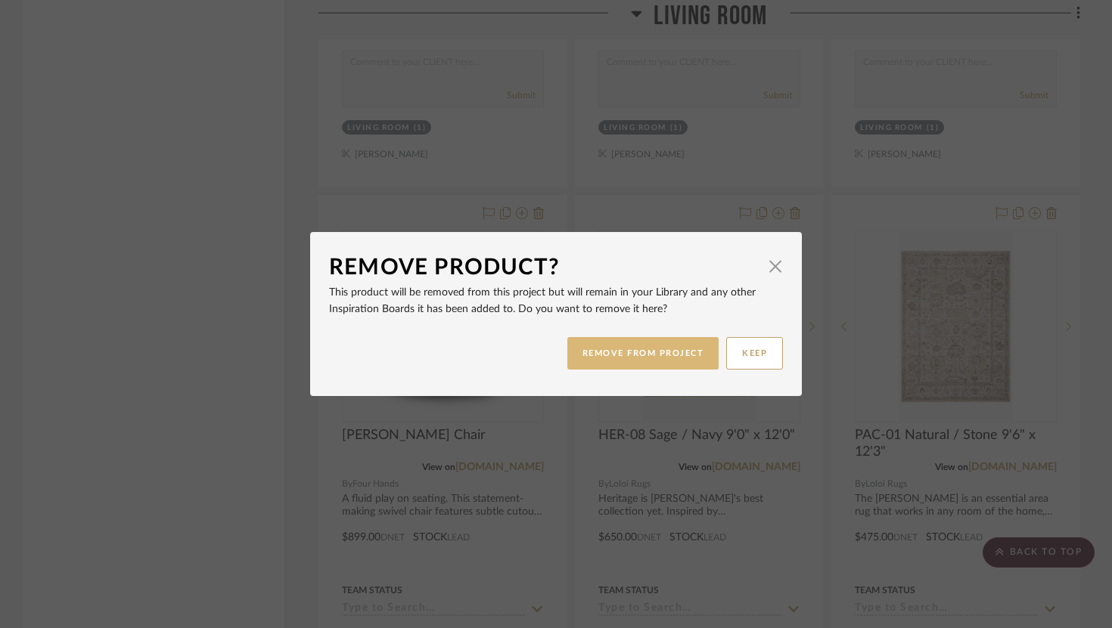
click at [609, 341] on button "REMOVE FROM PROJECT" at bounding box center [643, 353] width 152 height 33
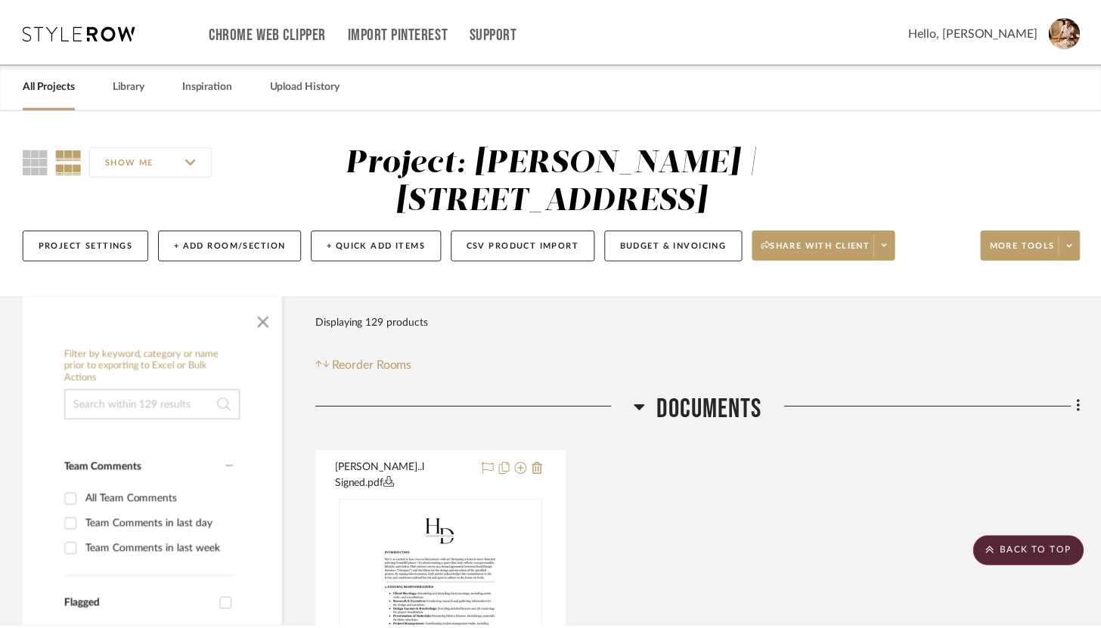
scroll to position [8516, 0]
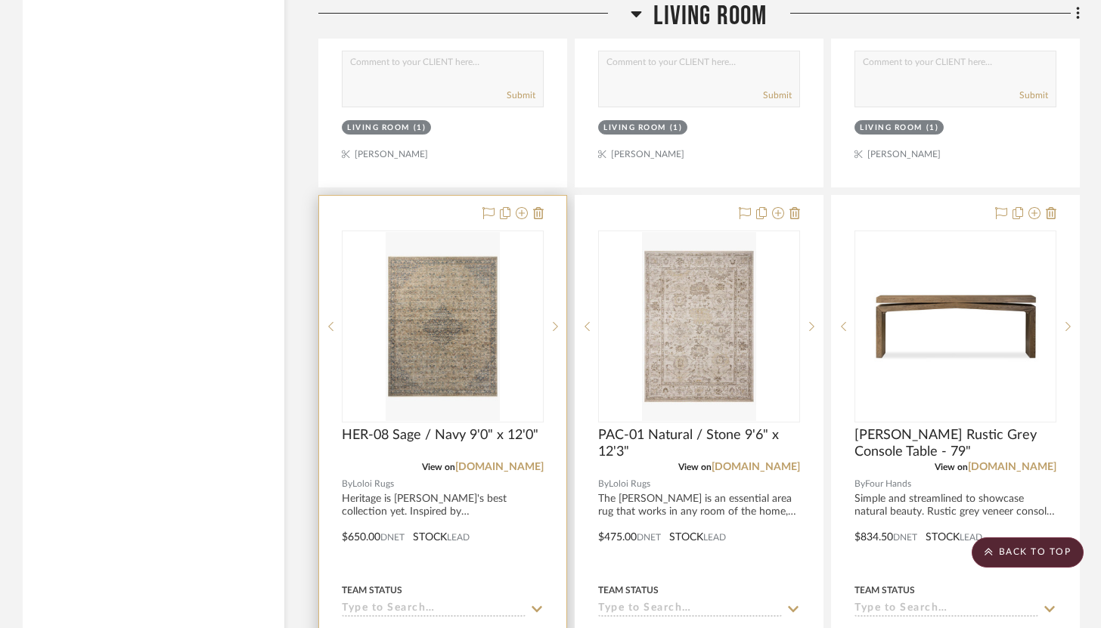
click at [544, 196] on div at bounding box center [442, 527] width 247 height 662
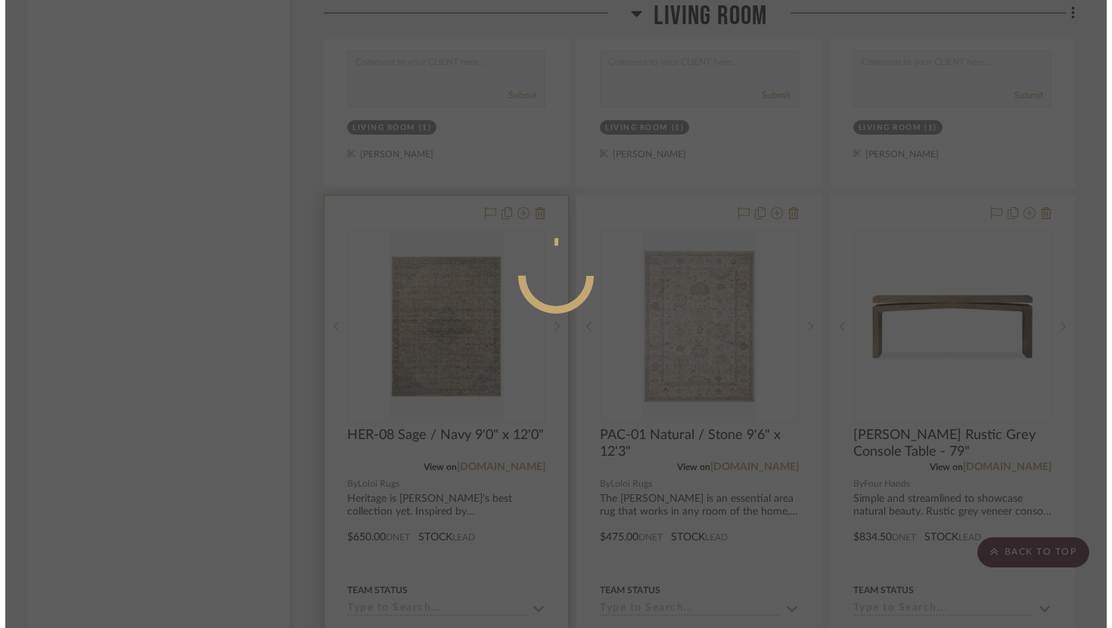
scroll to position [0, 0]
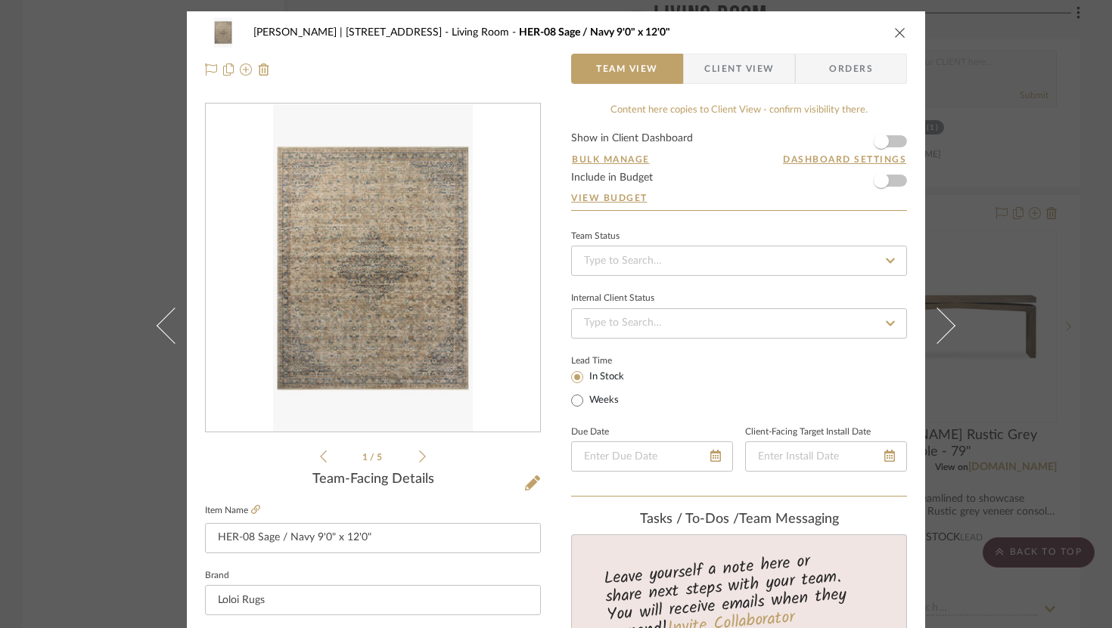
click at [894, 31] on icon "close" at bounding box center [900, 32] width 12 height 12
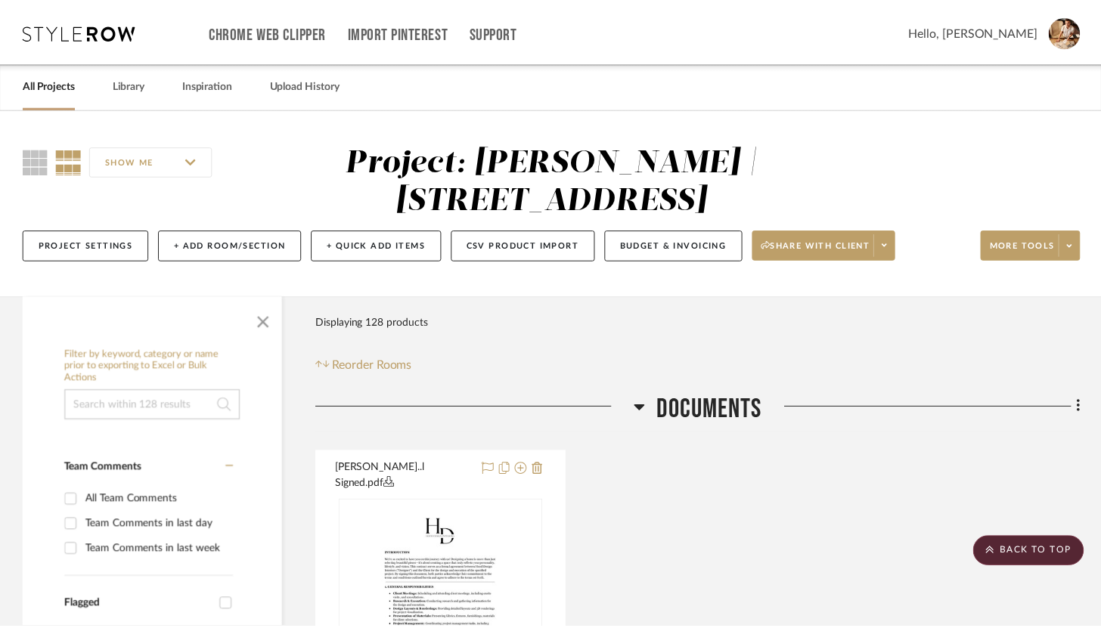
scroll to position [8516, 0]
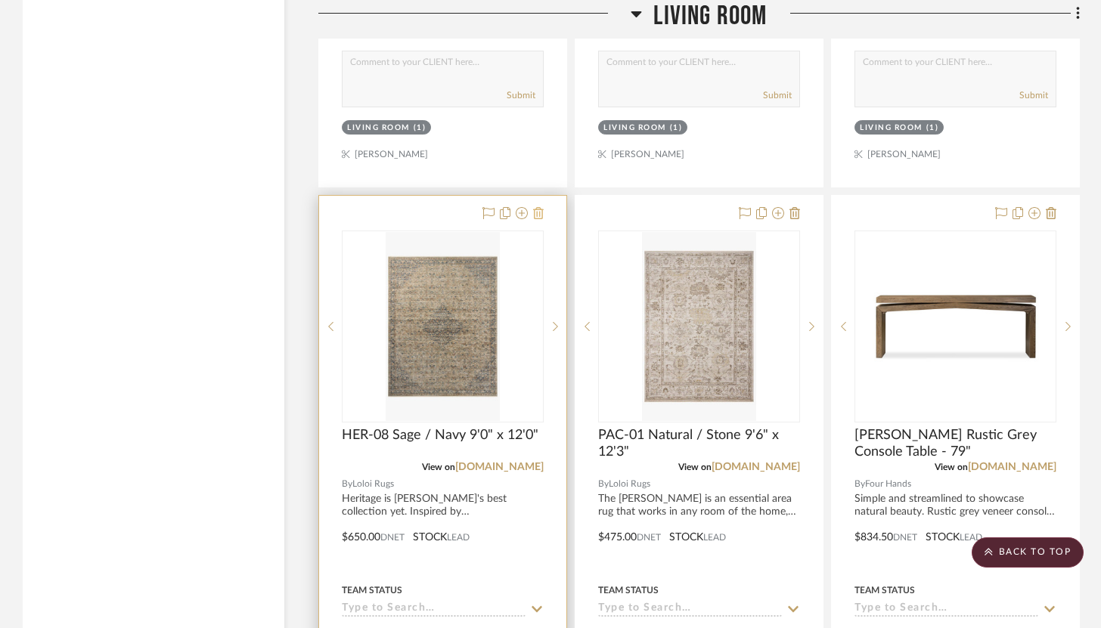
click at [537, 207] on icon at bounding box center [538, 213] width 11 height 12
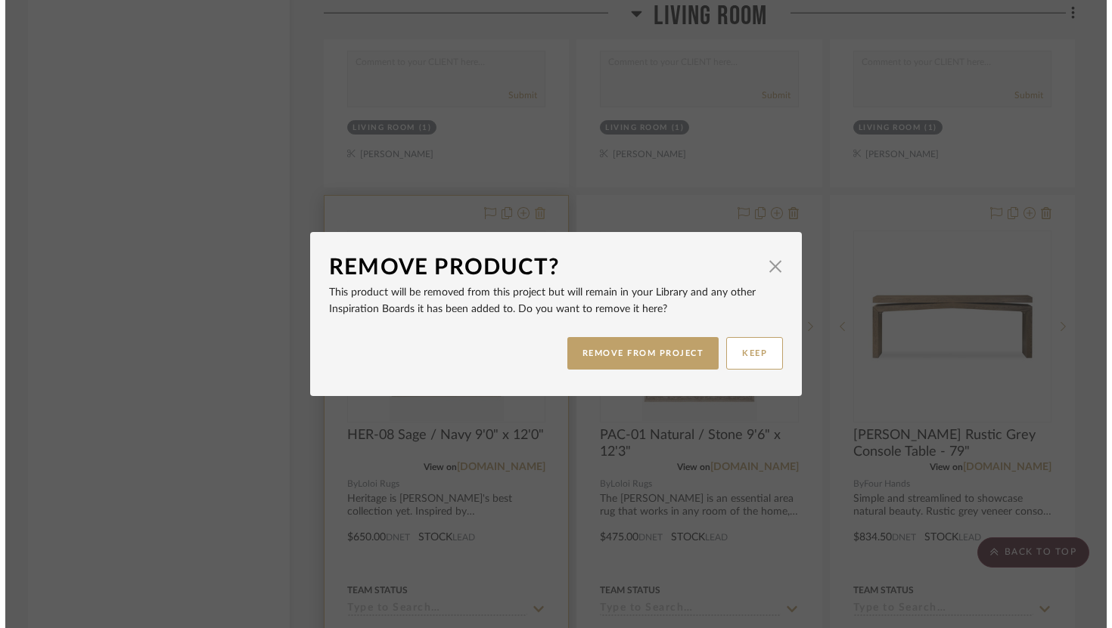
scroll to position [0, 0]
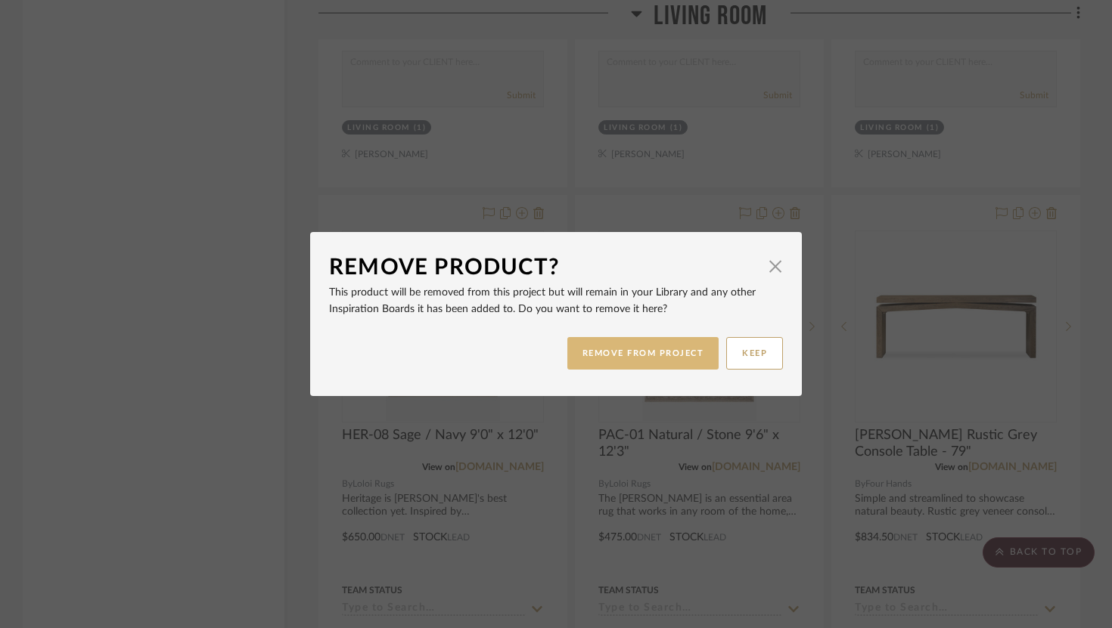
click at [617, 343] on button "REMOVE FROM PROJECT" at bounding box center [643, 353] width 152 height 33
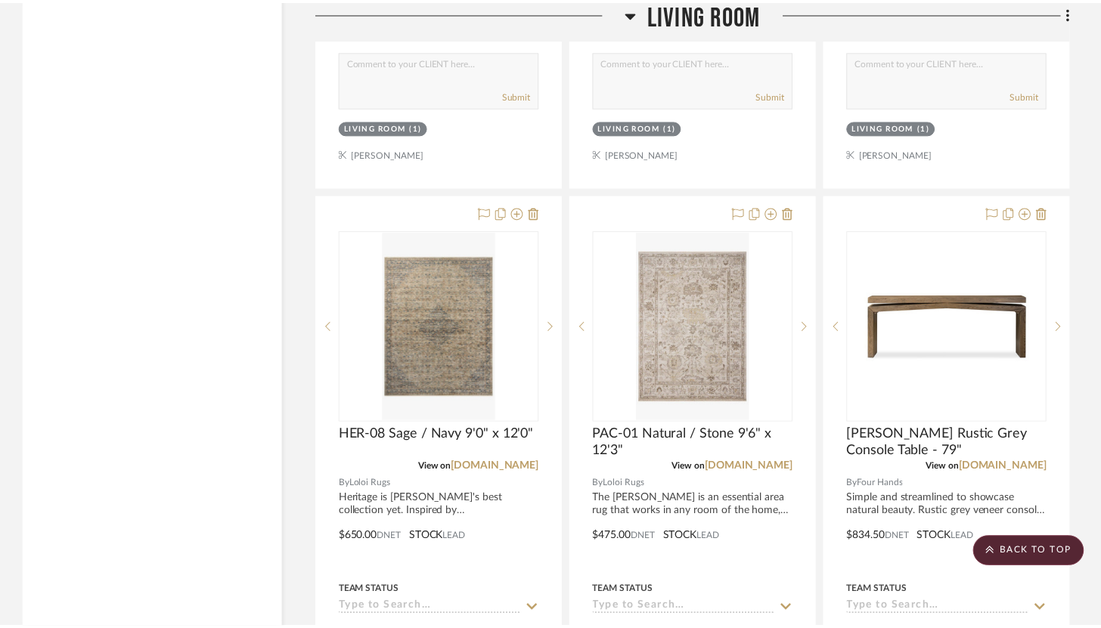
scroll to position [8516, 0]
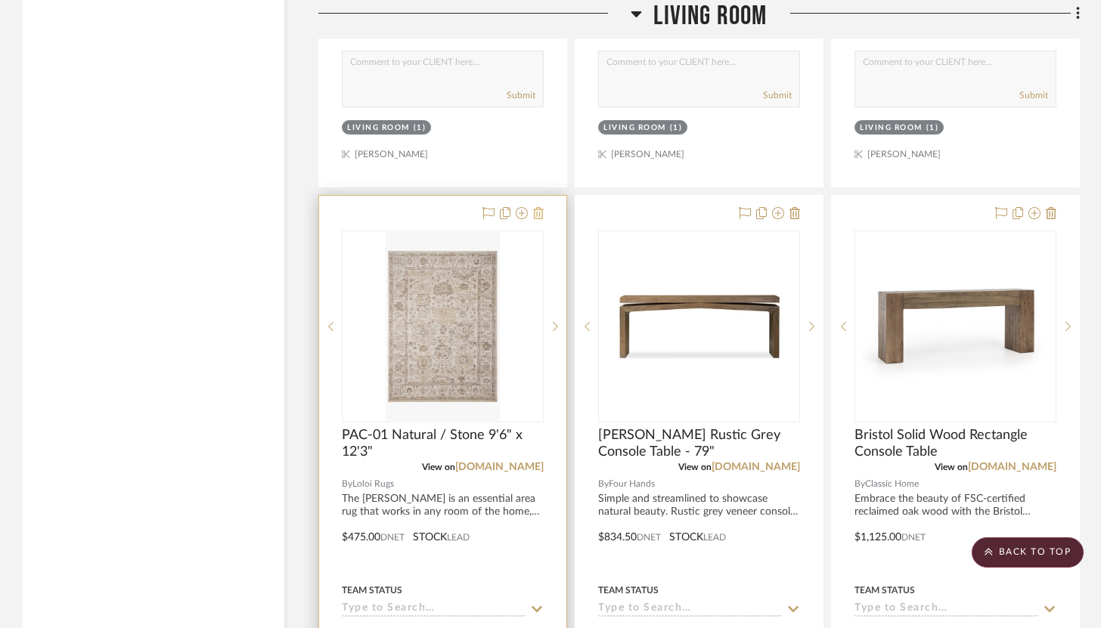
click at [538, 207] on icon at bounding box center [538, 213] width 11 height 12
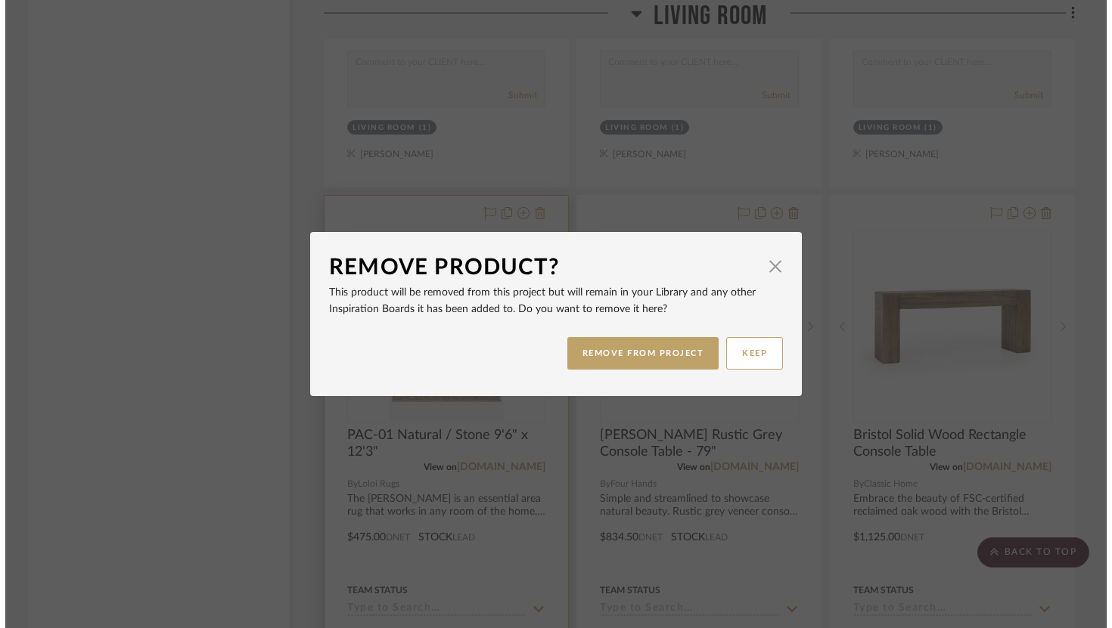
scroll to position [0, 0]
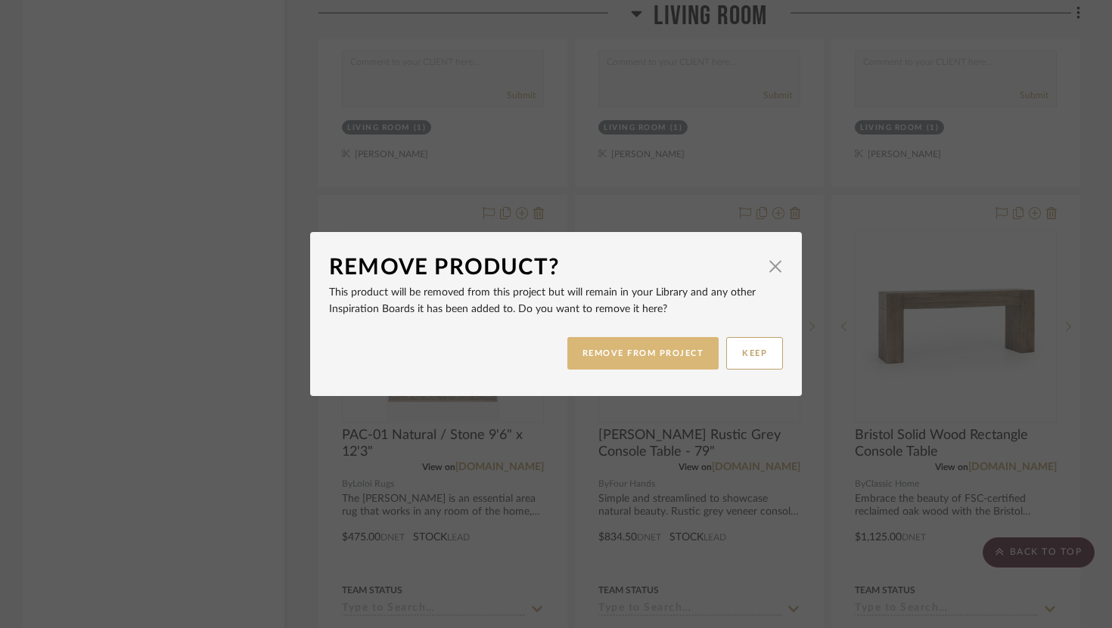
click at [628, 351] on button "REMOVE FROM PROJECT" at bounding box center [643, 353] width 152 height 33
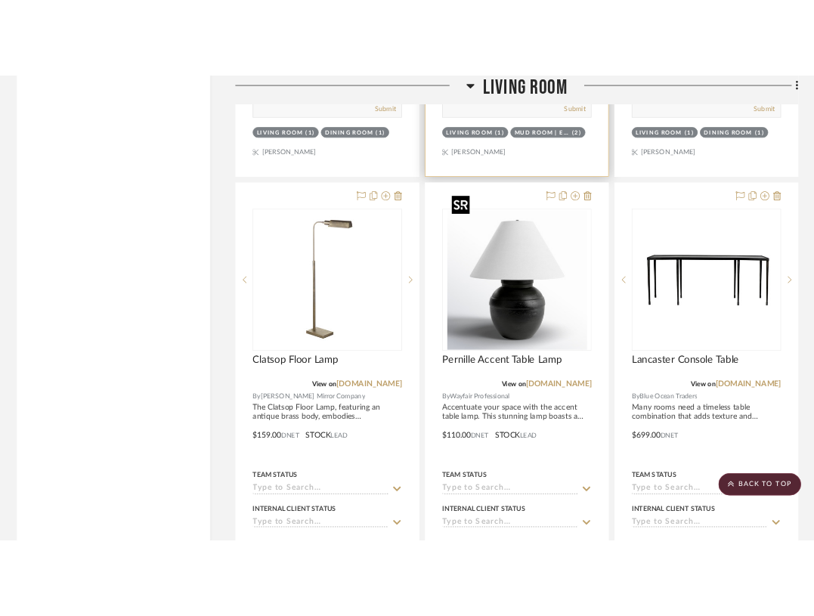
scroll to position [10505, 0]
